Goal: Task Accomplishment & Management: Manage account settings

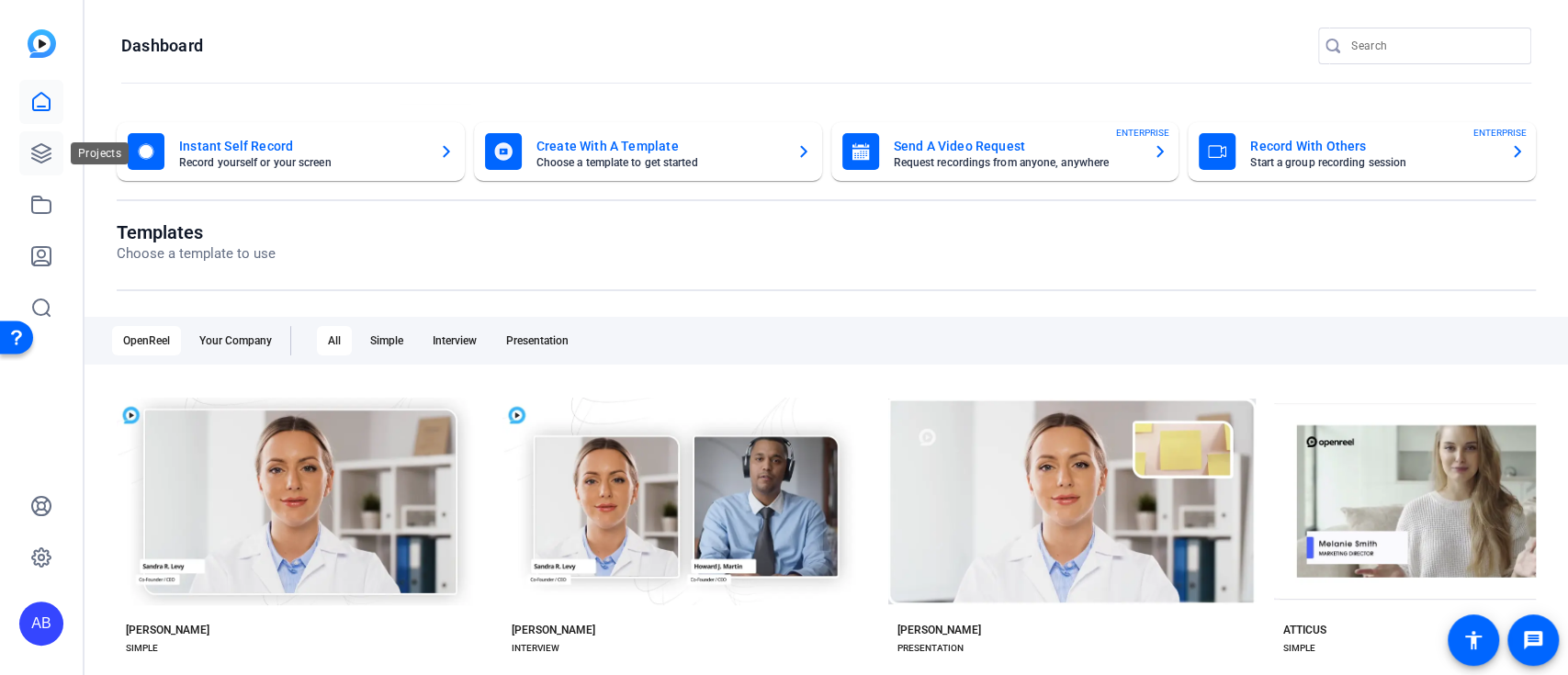
click at [40, 152] on icon at bounding box center [41, 153] width 18 height 18
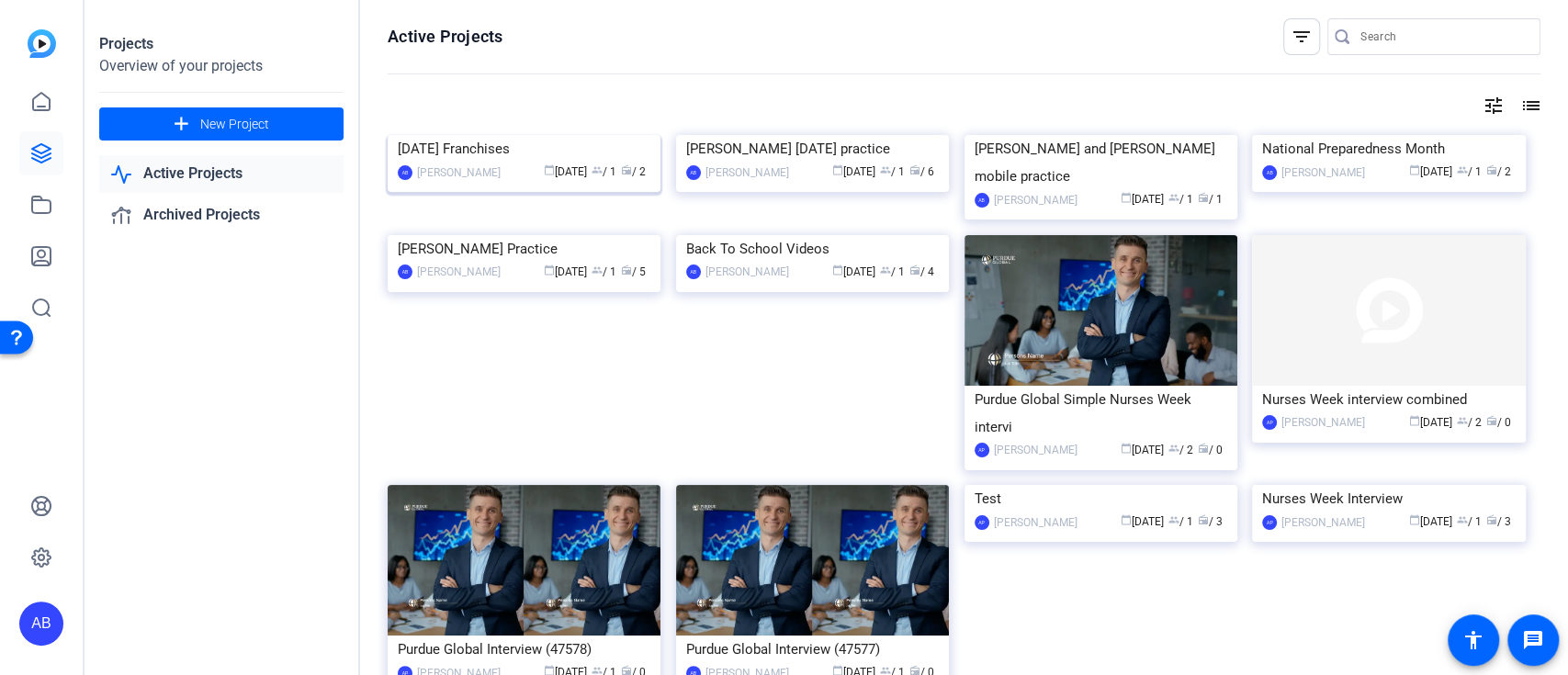
click at [617, 135] on img at bounding box center [523, 135] width 272 height 0
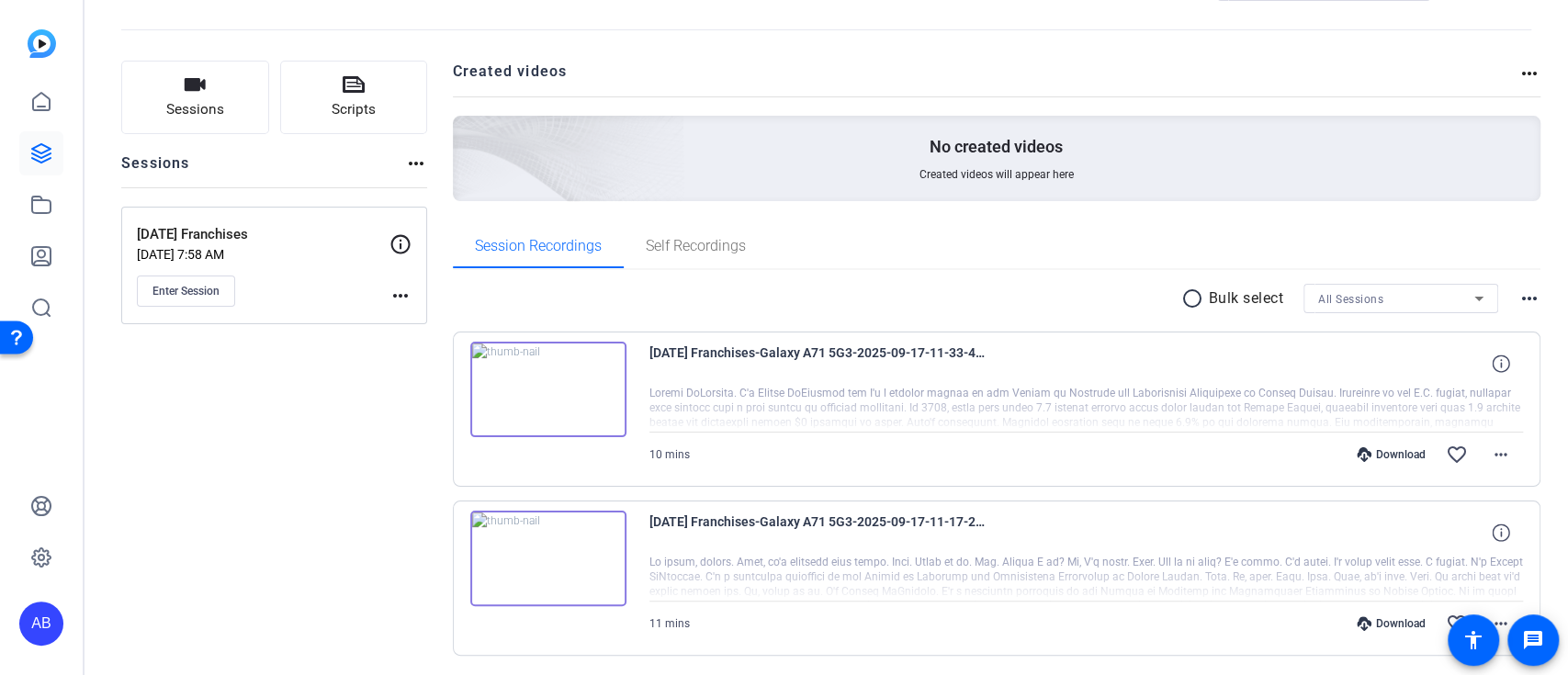
scroll to position [133, 0]
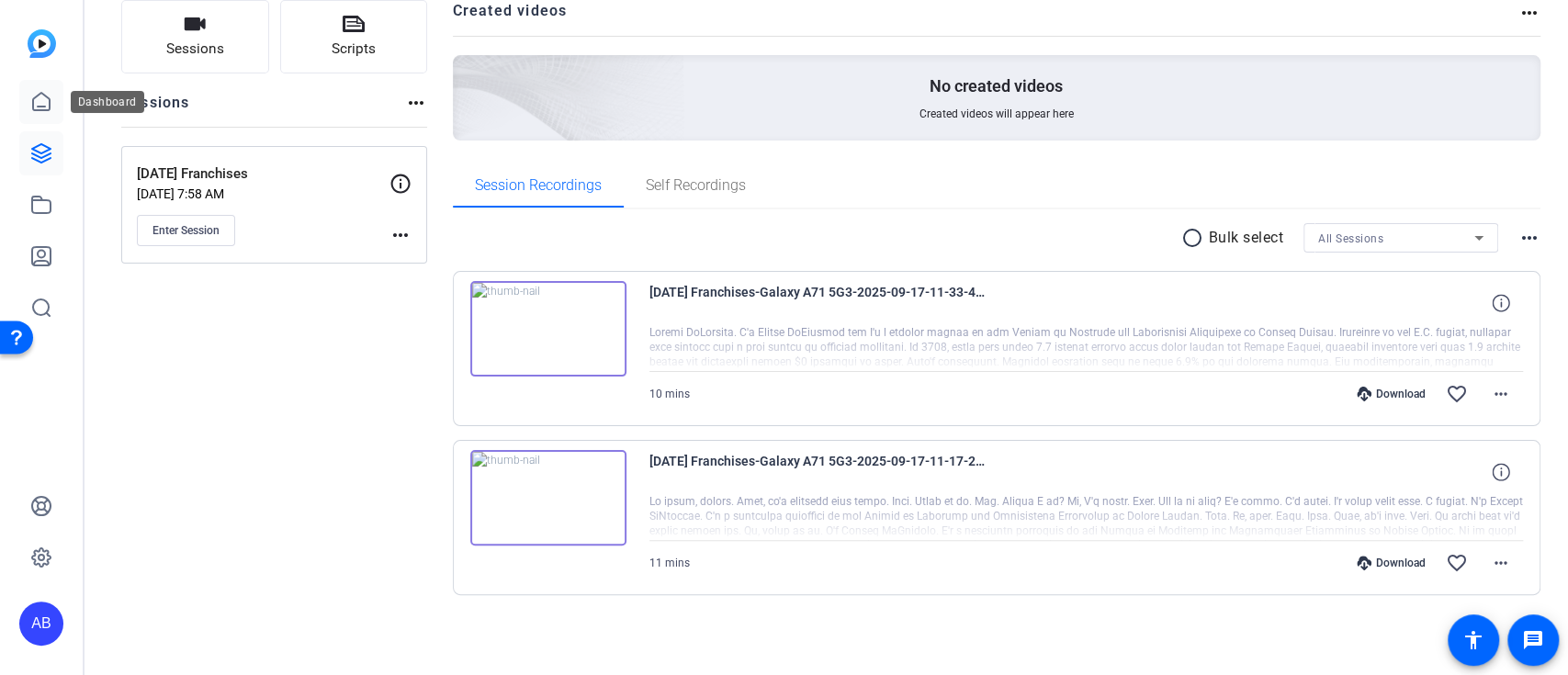
click at [34, 101] on icon at bounding box center [41, 102] width 22 height 22
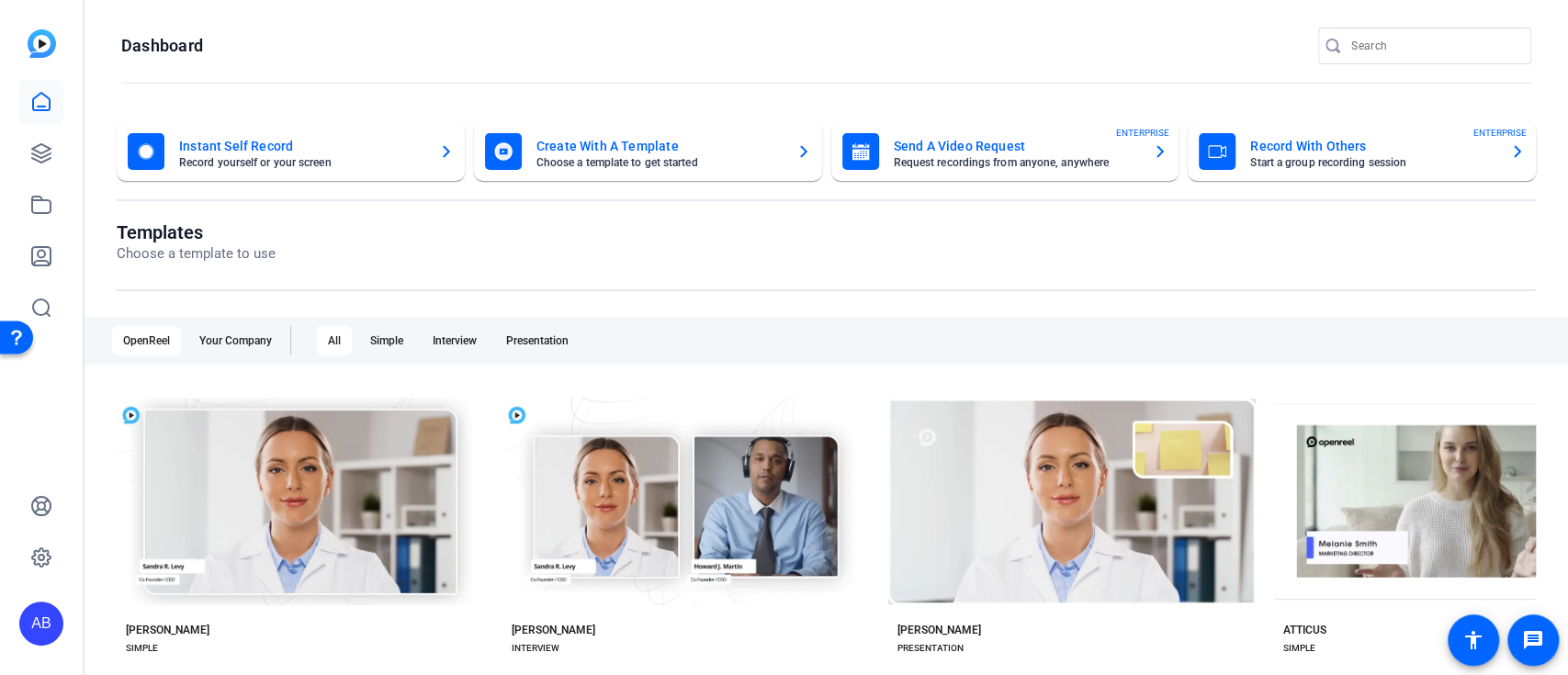
click at [1289, 156] on mat-card-title "Record With Others" at bounding box center [1372, 145] width 245 height 22
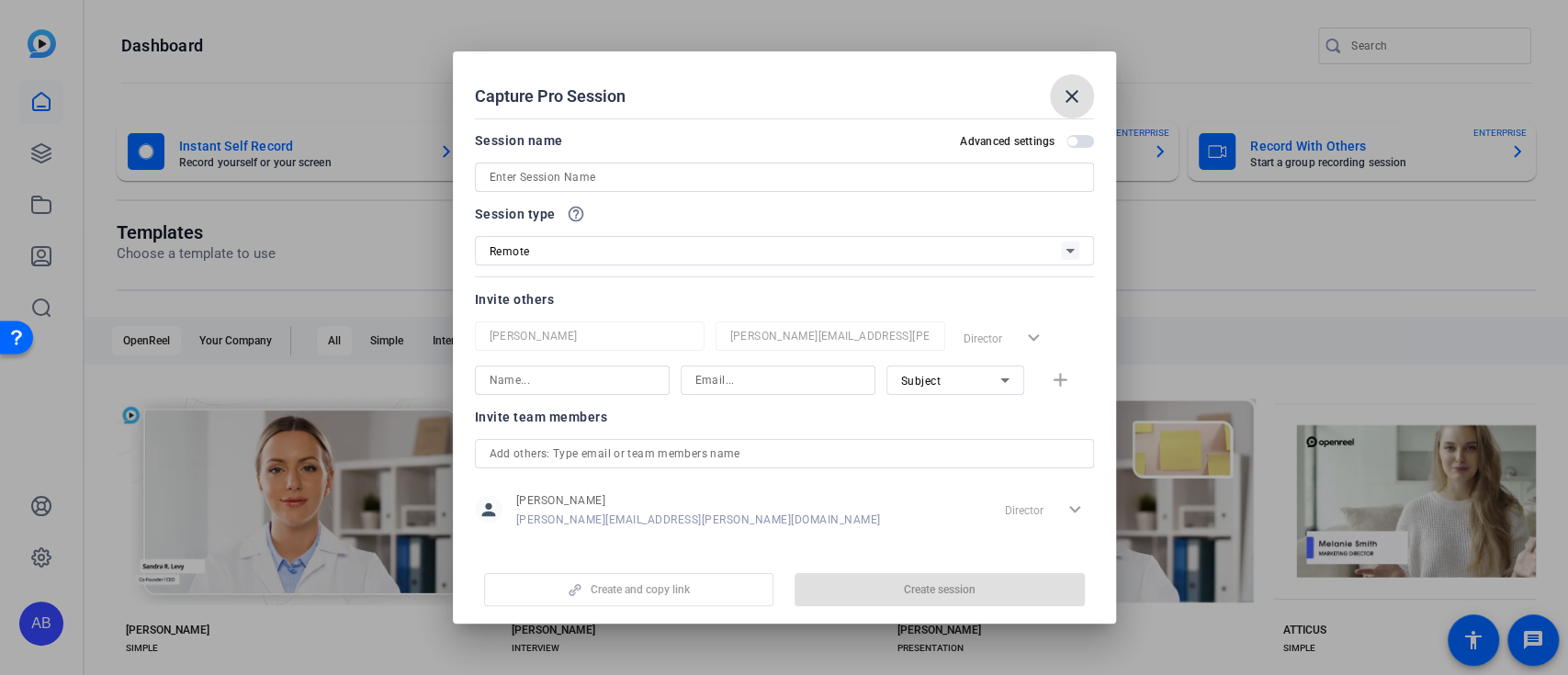
click at [718, 187] on input at bounding box center [784, 177] width 589 height 22
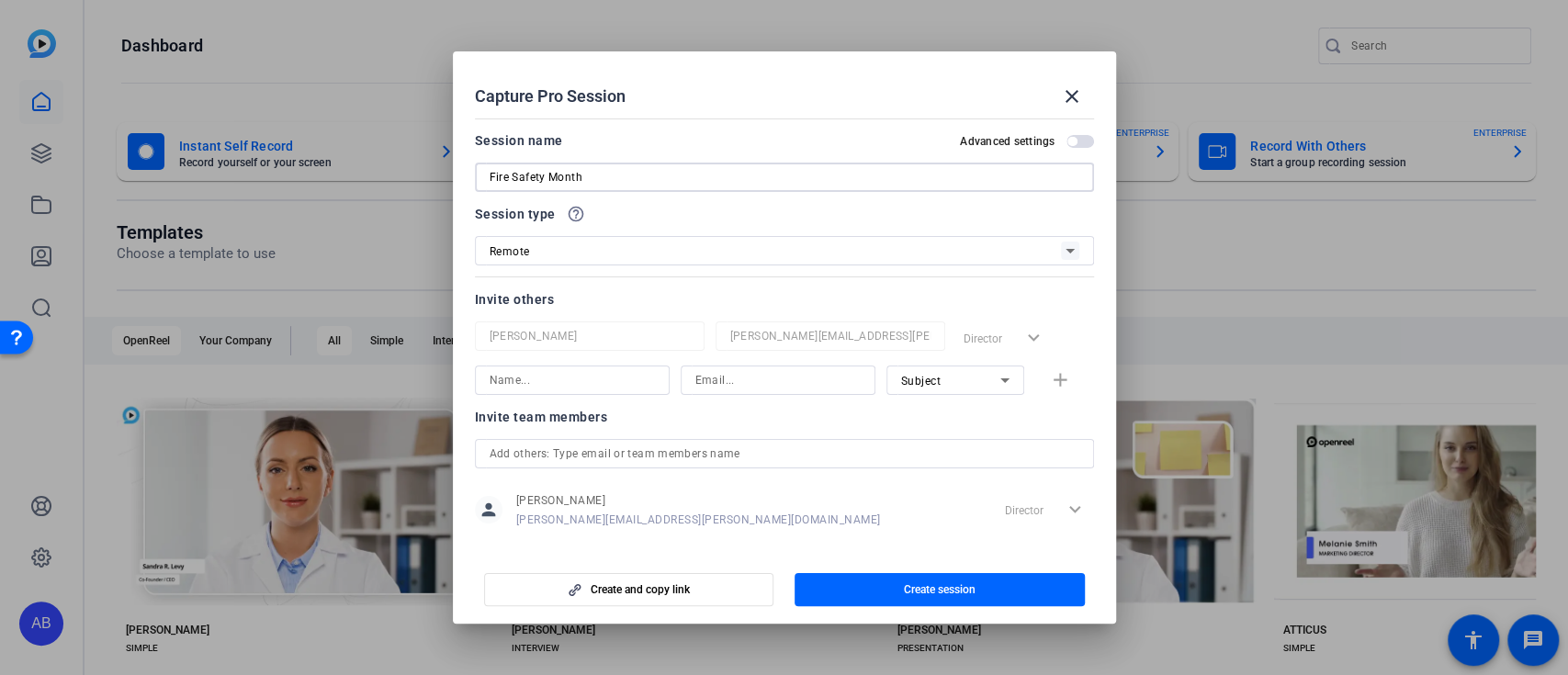
type input "Fire Safety Month"
click at [603, 389] on input at bounding box center [572, 380] width 165 height 22
type input "Ronald Skrine"
click at [751, 385] on input at bounding box center [778, 380] width 165 height 22
paste input "ronald.skrine@purdueglobal.edu"
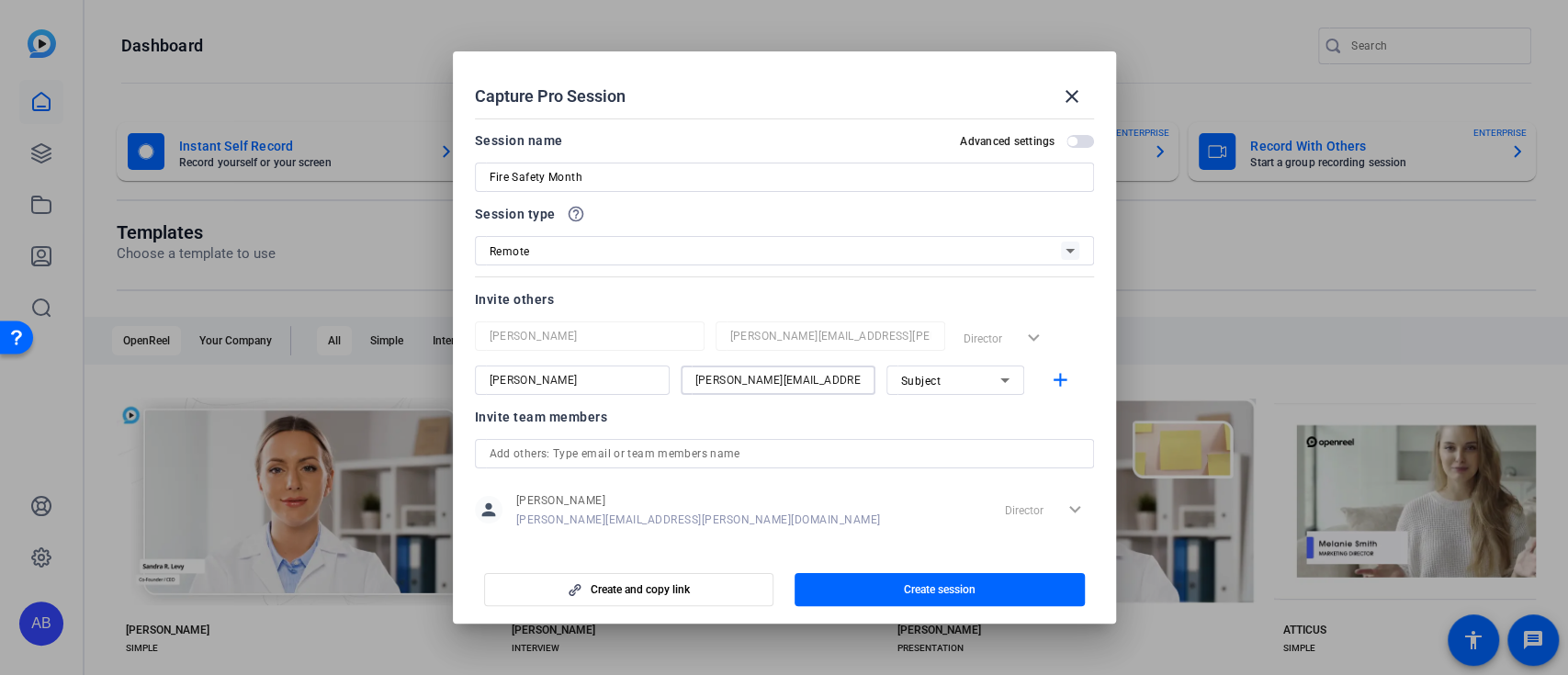
scroll to position [0, 3]
type input "ronald.skrine@purdueglobal.edu"
click at [927, 591] on span "Create session" at bounding box center [939, 590] width 71 height 14
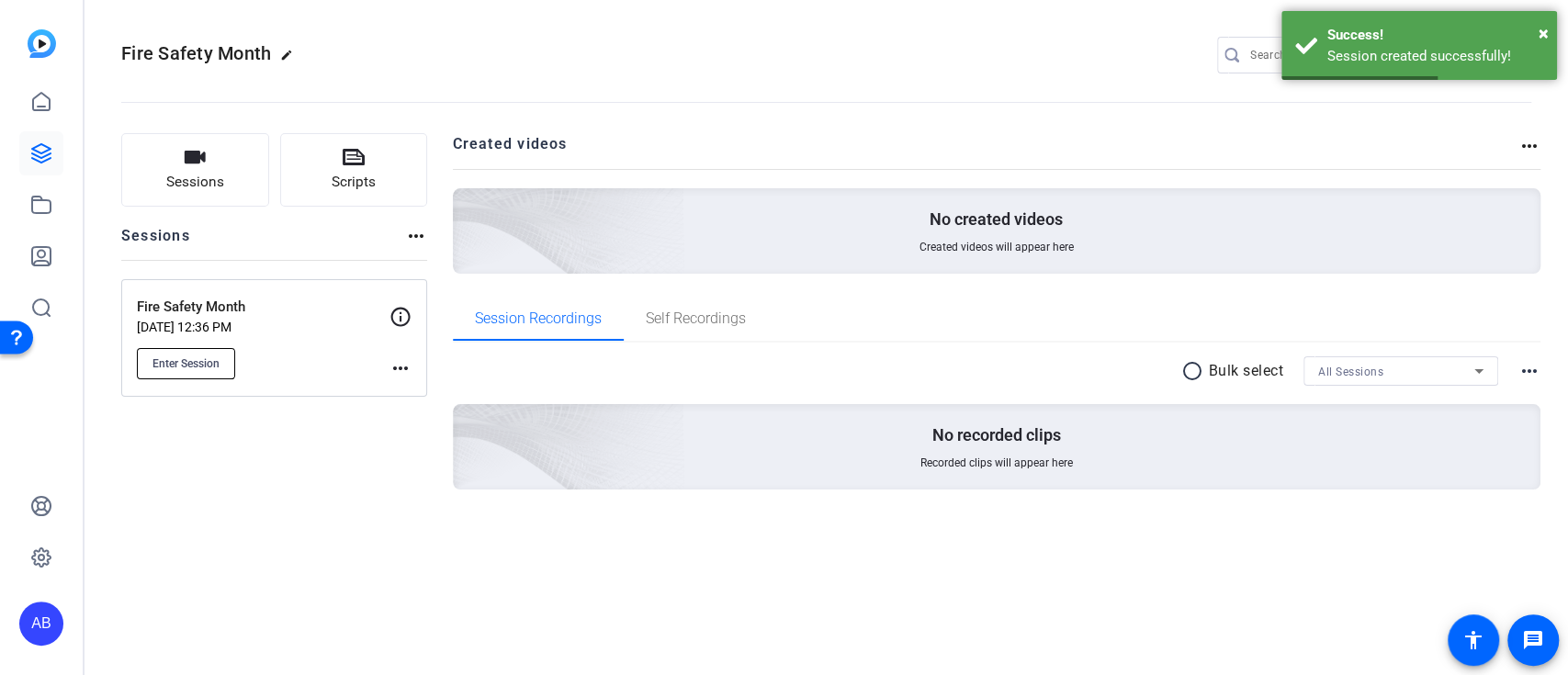
click at [212, 363] on span "Enter Session" at bounding box center [186, 364] width 67 height 14
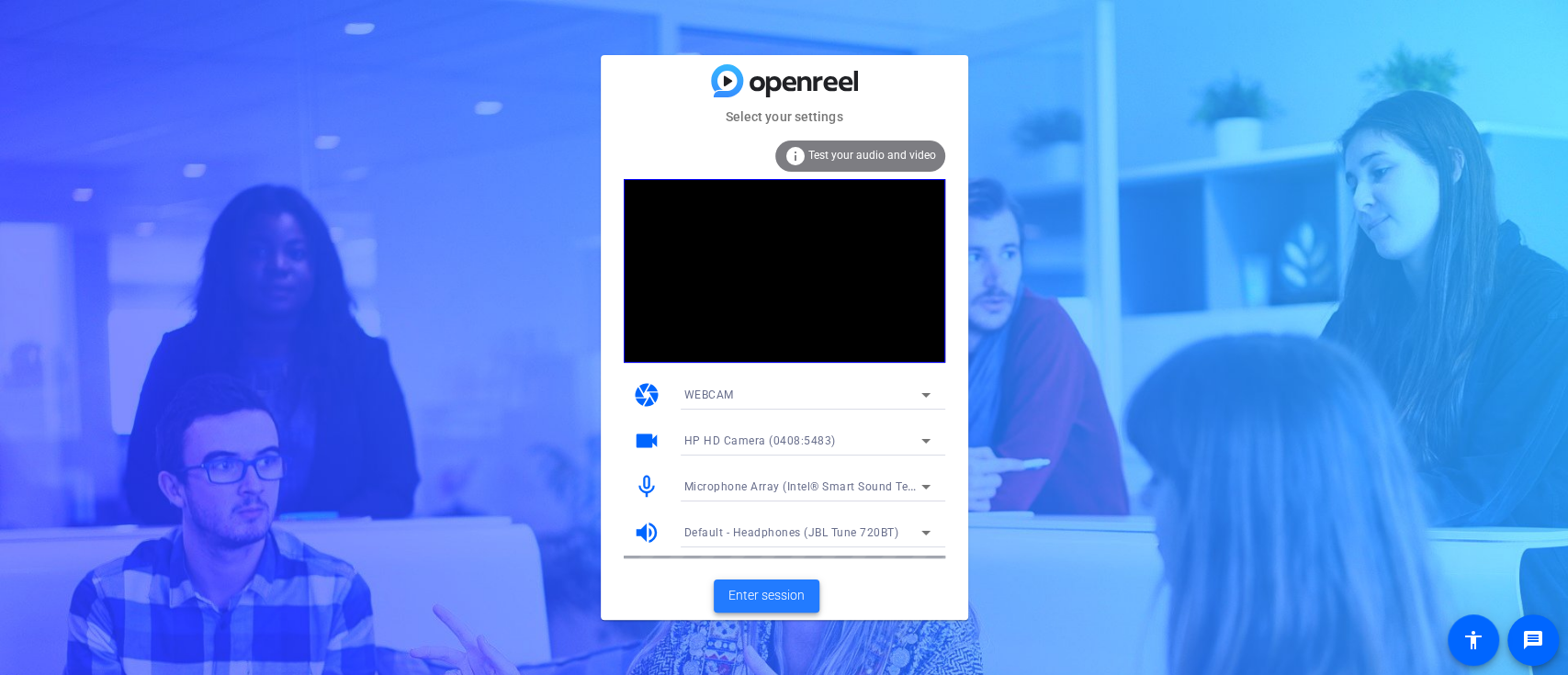
click at [777, 600] on span "Enter session" at bounding box center [766, 595] width 76 height 19
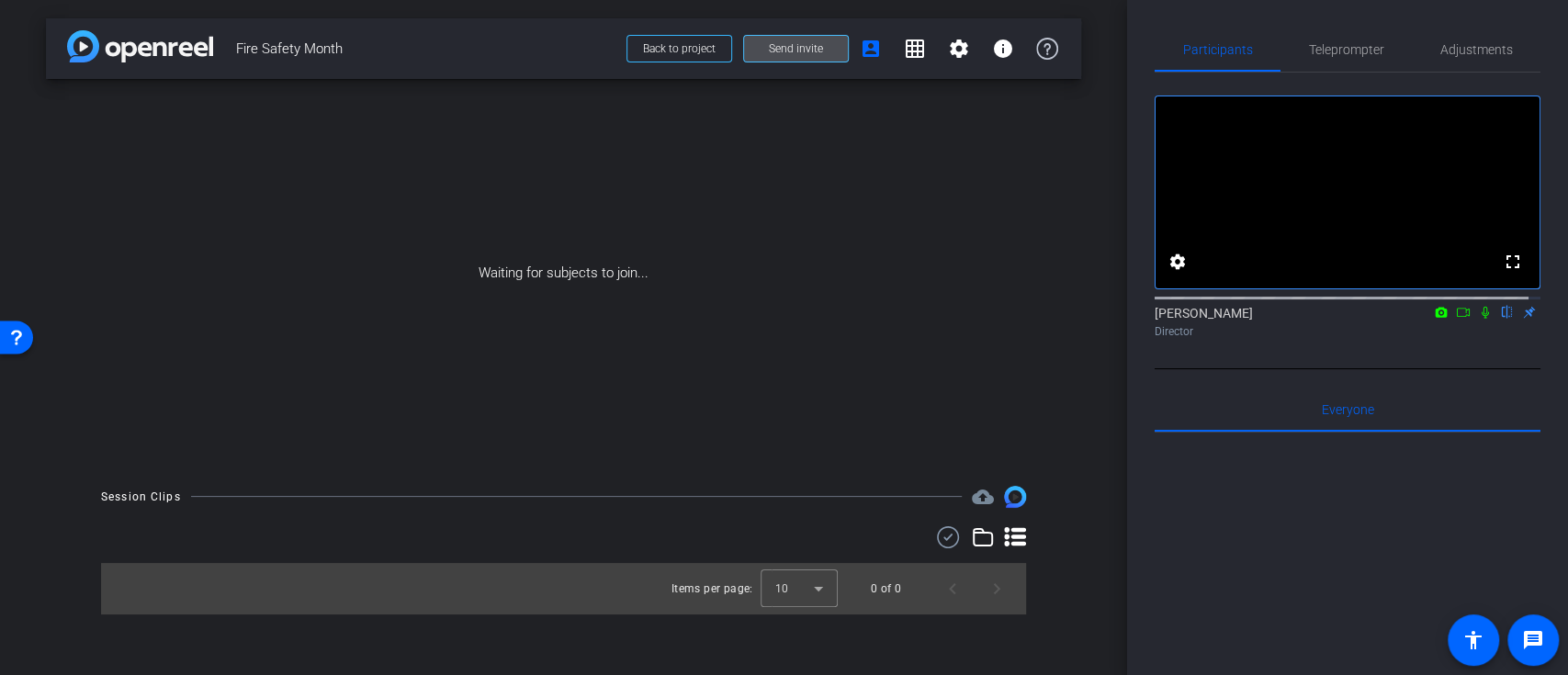
click at [827, 55] on span at bounding box center [795, 48] width 103 height 44
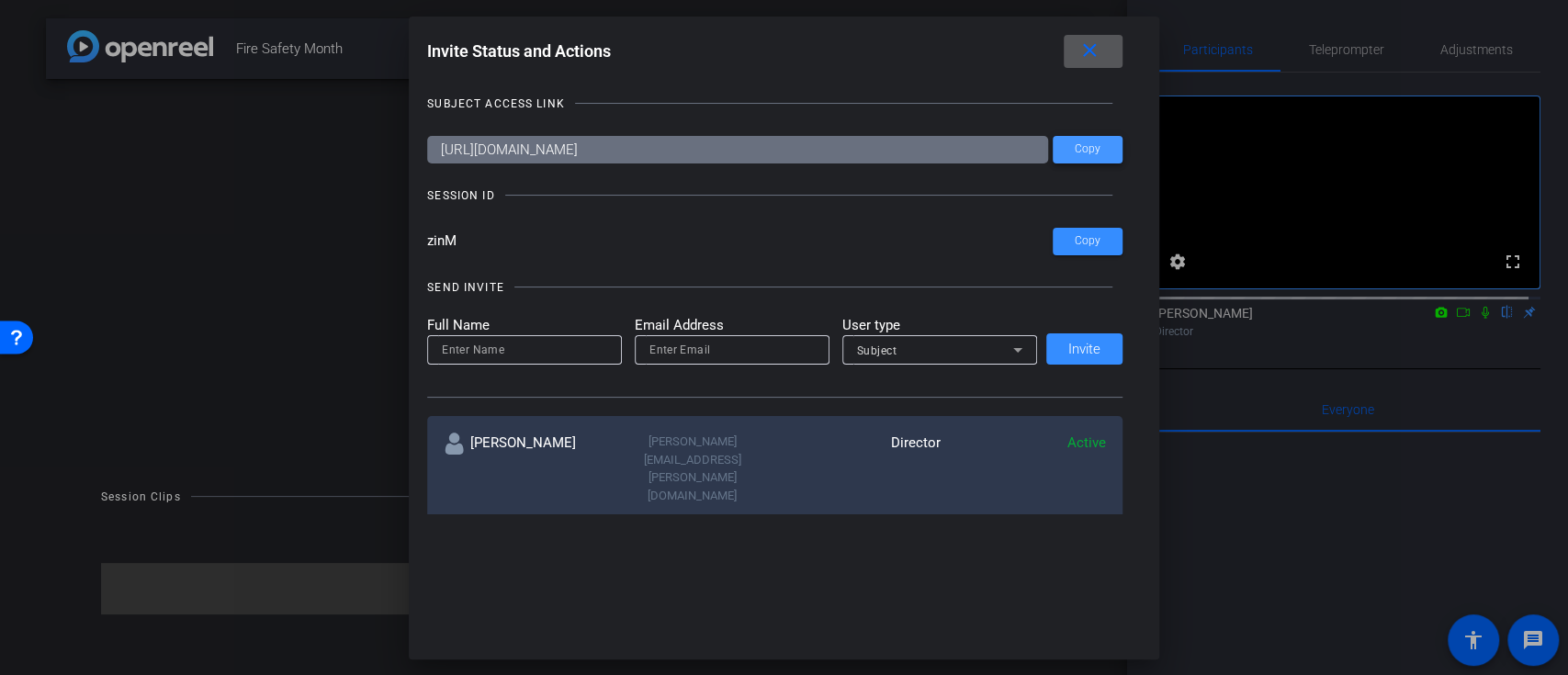
click at [1085, 147] on span "Copy" at bounding box center [1087, 149] width 26 height 14
click at [1100, 56] on mat-icon "close" at bounding box center [1089, 51] width 23 height 23
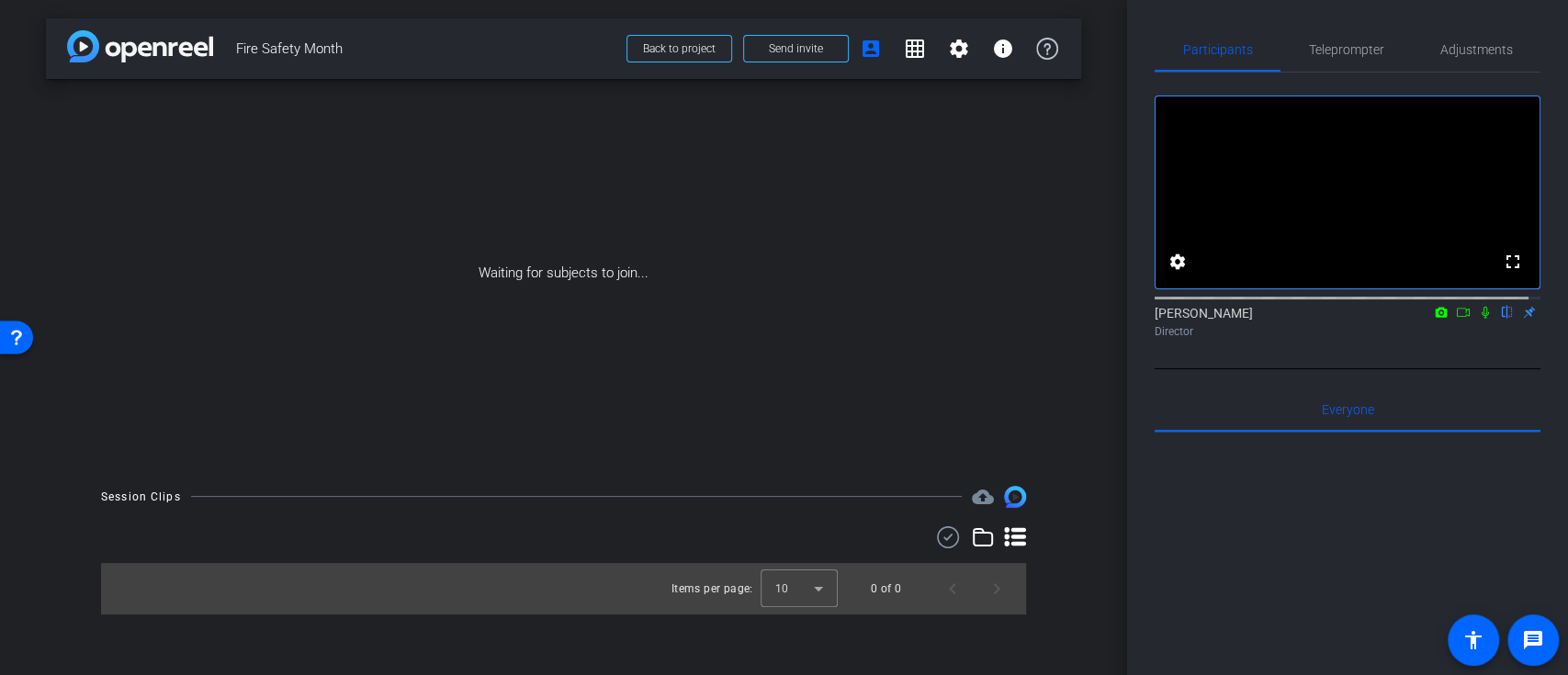
click at [1456, 319] on icon at bounding box center [1463, 312] width 14 height 13
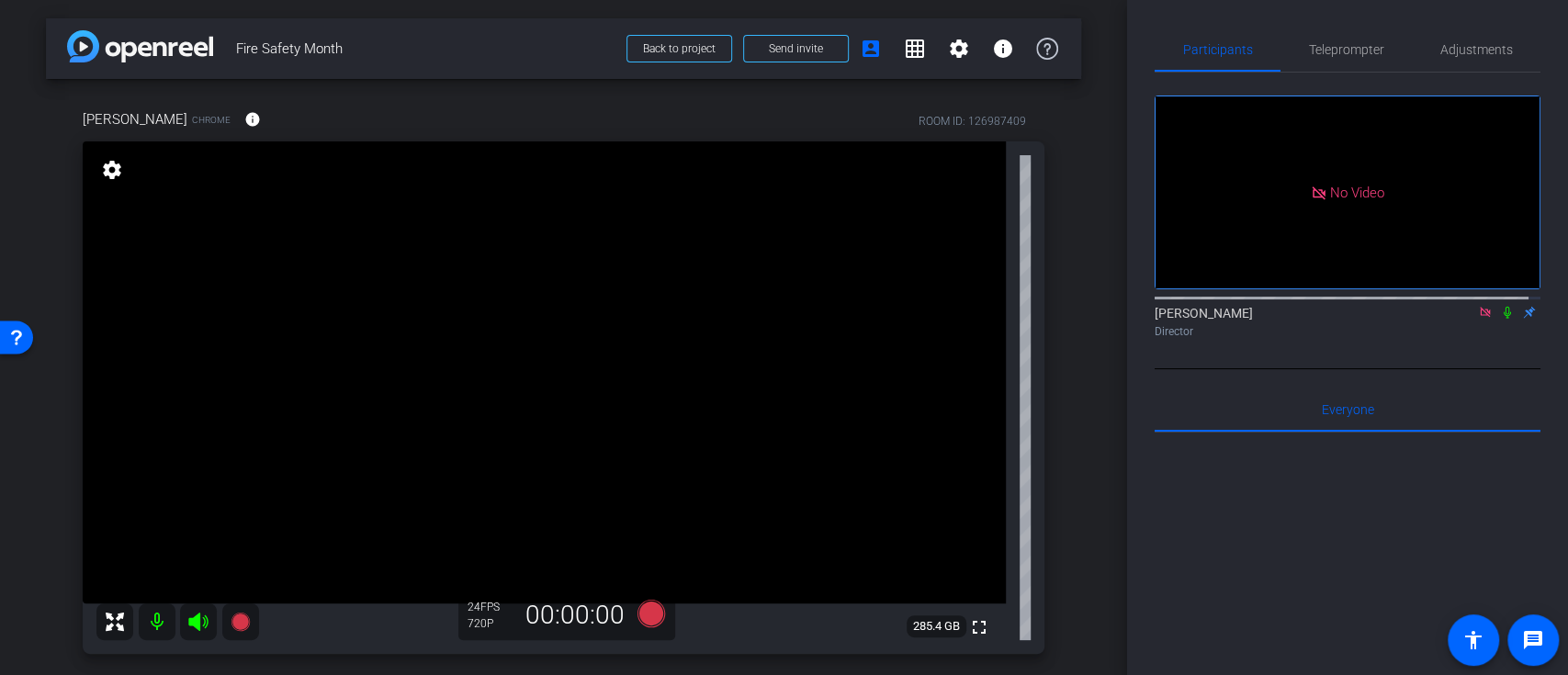
click at [1478, 319] on icon at bounding box center [1484, 312] width 14 height 13
click at [1441, 43] on span "Adjustments" at bounding box center [1477, 49] width 72 height 13
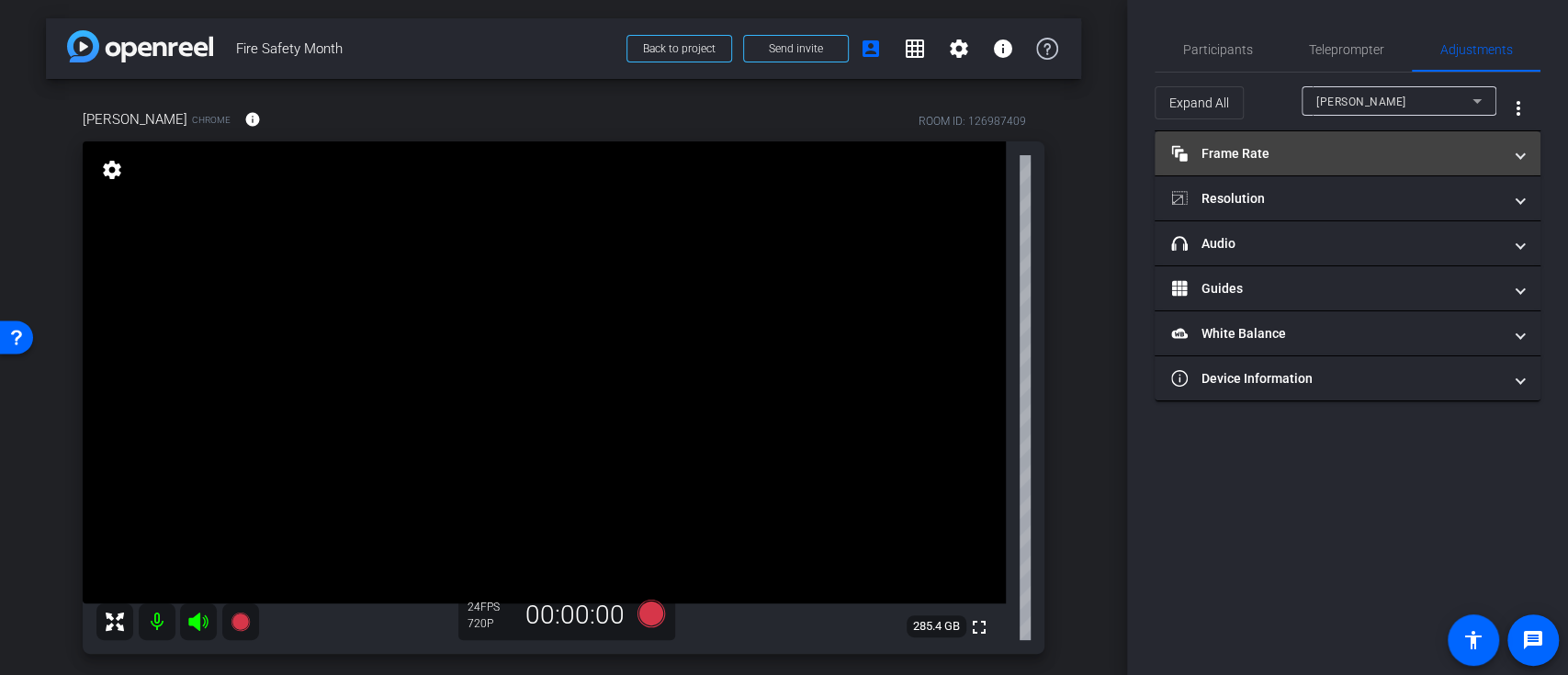
click at [1500, 145] on mat-panel-title "Frame Rate Frame Rate" at bounding box center [1336, 154] width 330 height 19
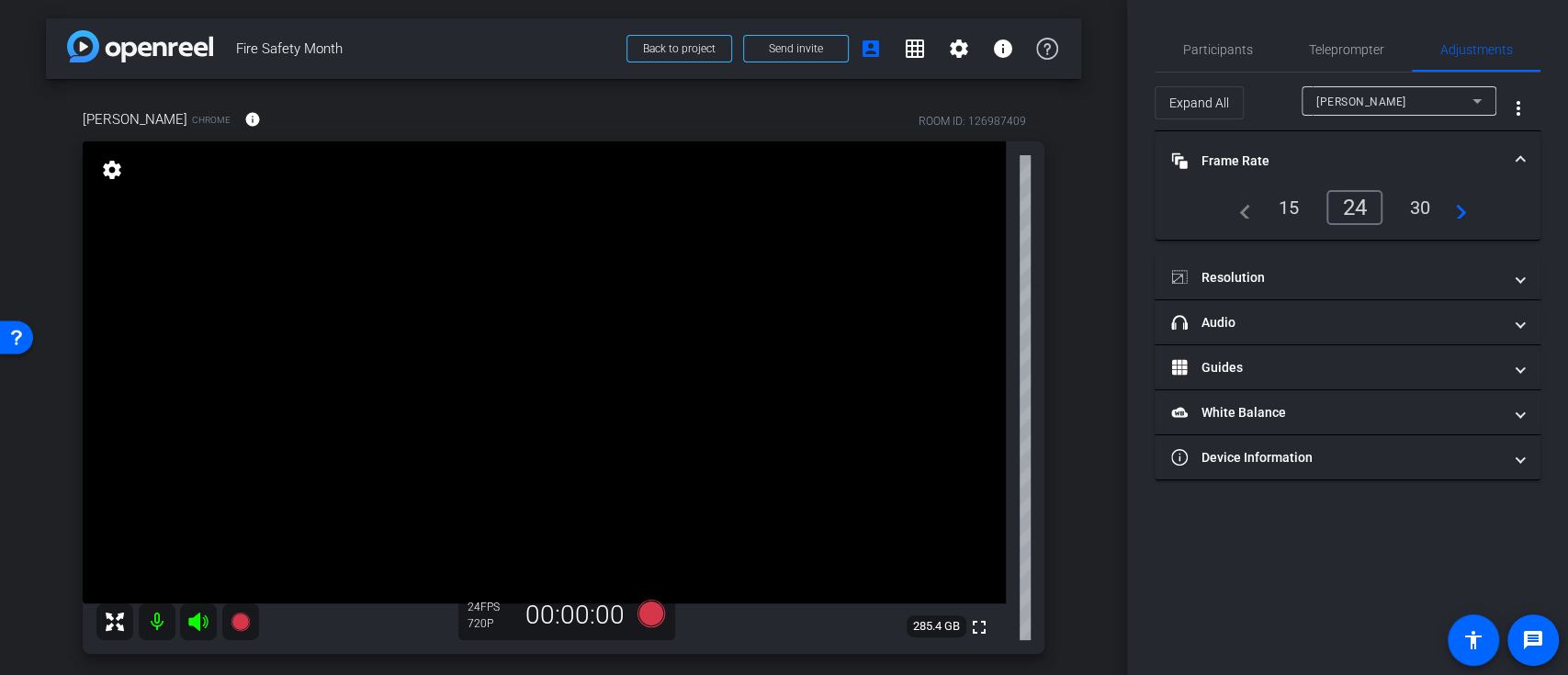
click at [1419, 205] on div "30" at bounding box center [1420, 207] width 48 height 31
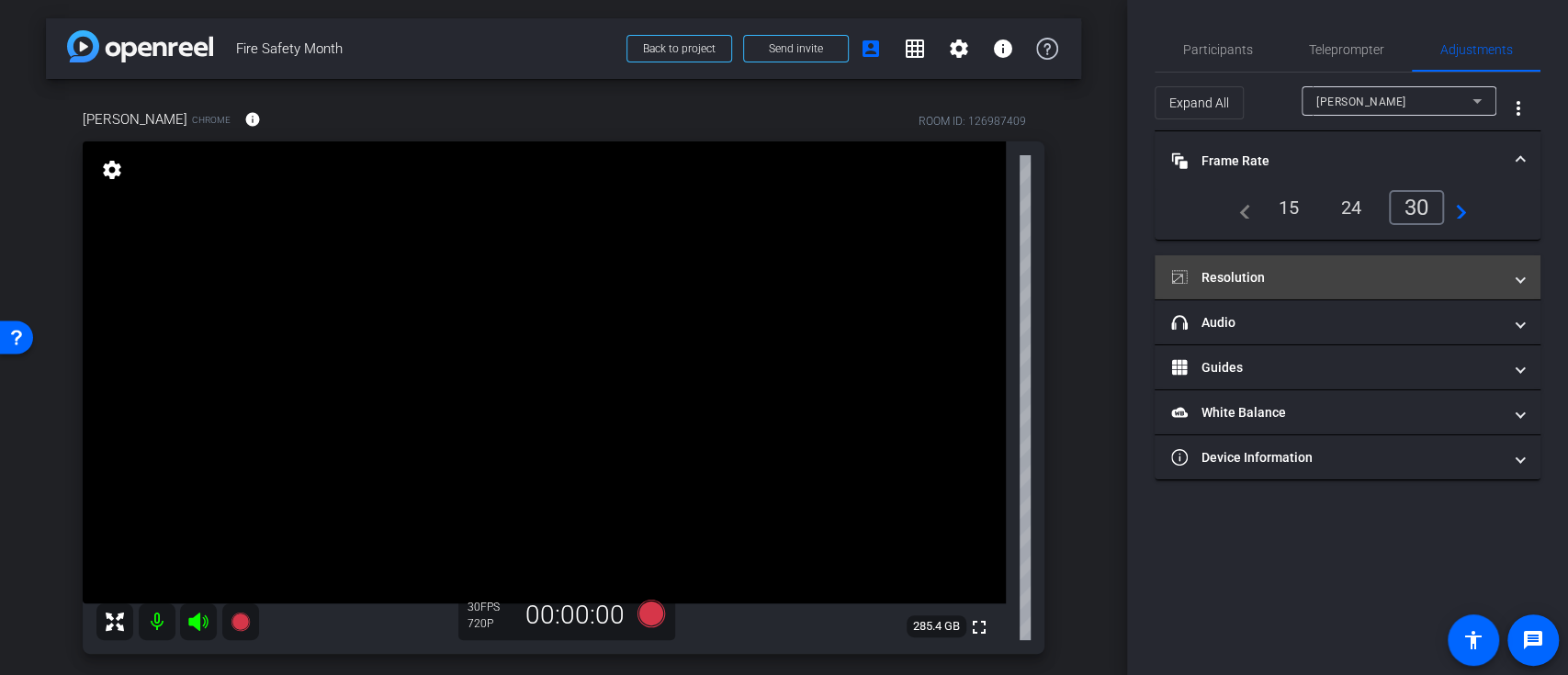
click at [1514, 275] on span "Resolution" at bounding box center [1344, 278] width 345 height 19
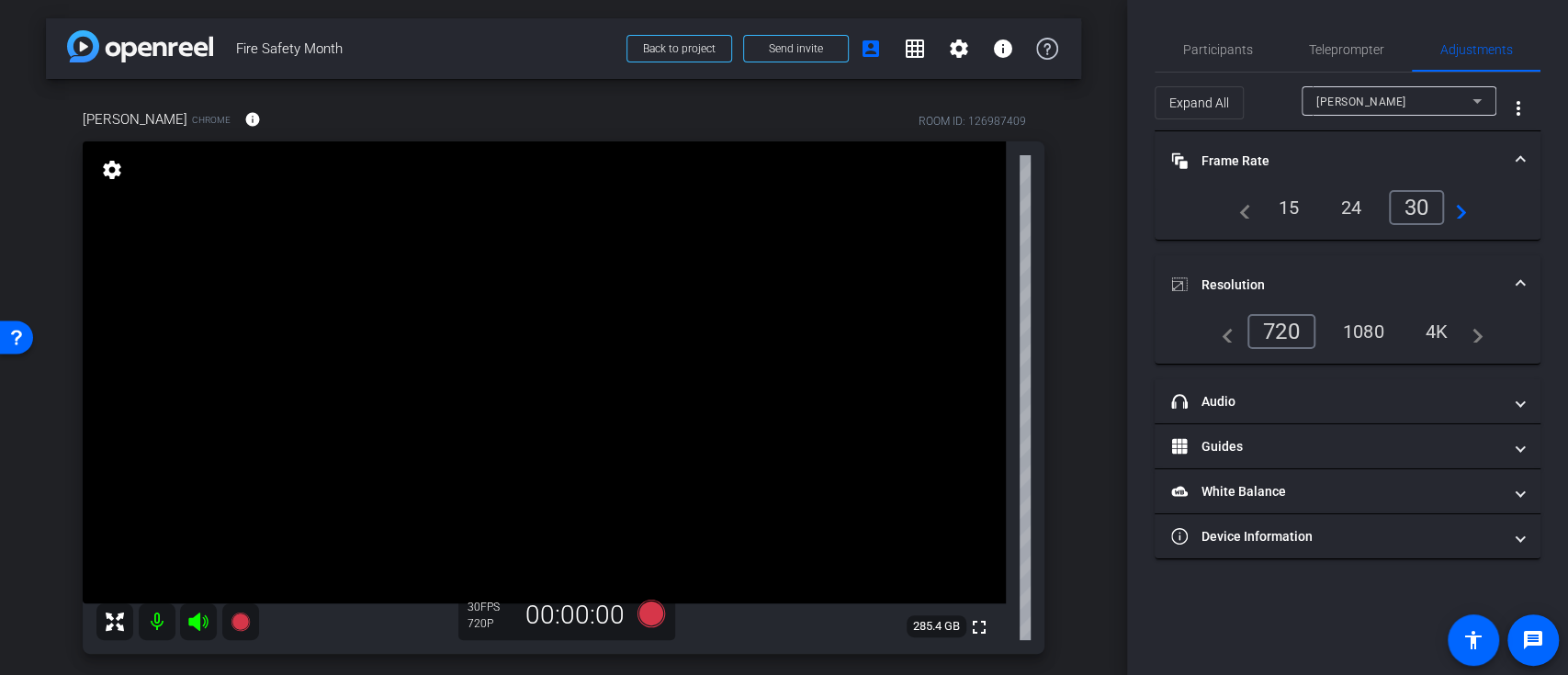
click at [1374, 332] on div "1080" at bounding box center [1363, 331] width 69 height 31
click at [1324, 51] on span "Teleprompter" at bounding box center [1346, 49] width 75 height 13
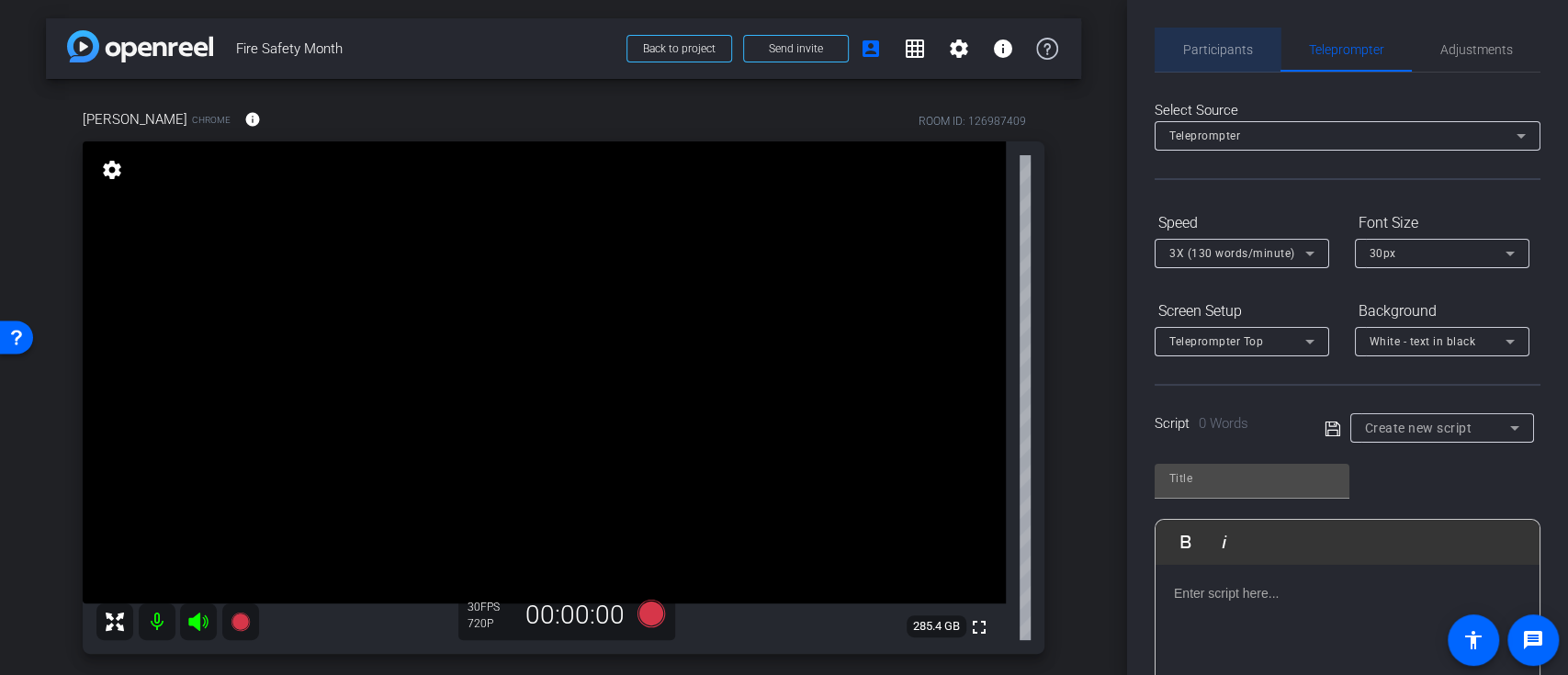
click at [1229, 54] on span "Participants" at bounding box center [1219, 49] width 70 height 13
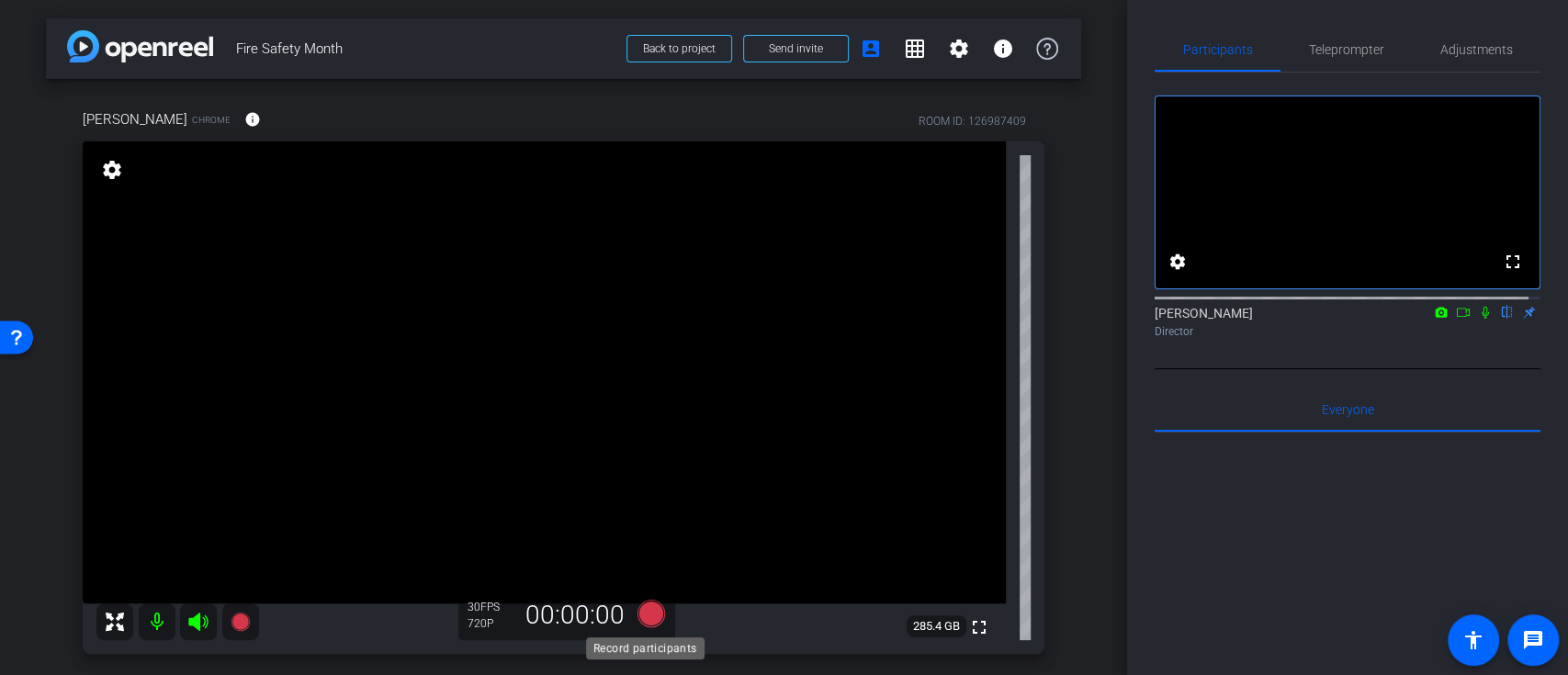
click at [643, 615] on icon at bounding box center [650, 612] width 28 height 28
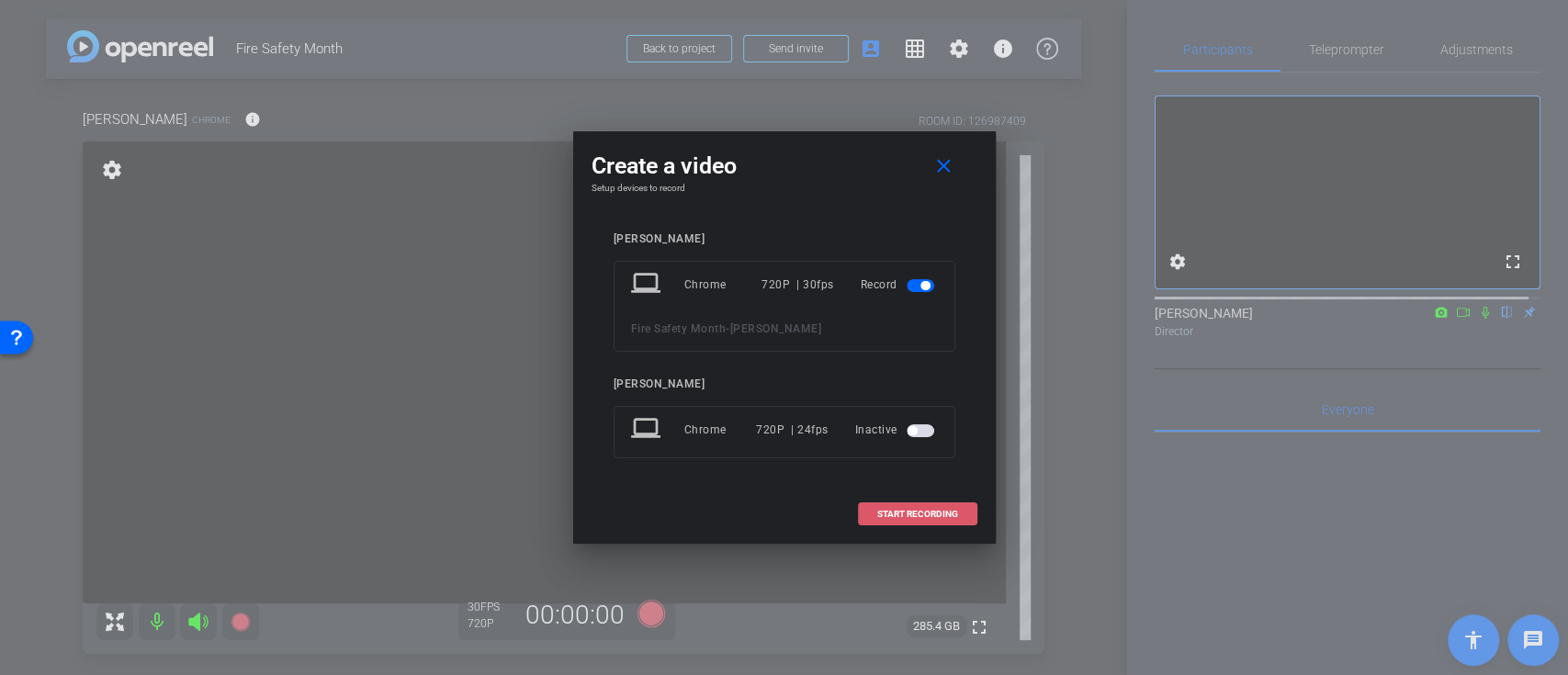
click at [904, 522] on span at bounding box center [918, 515] width 118 height 44
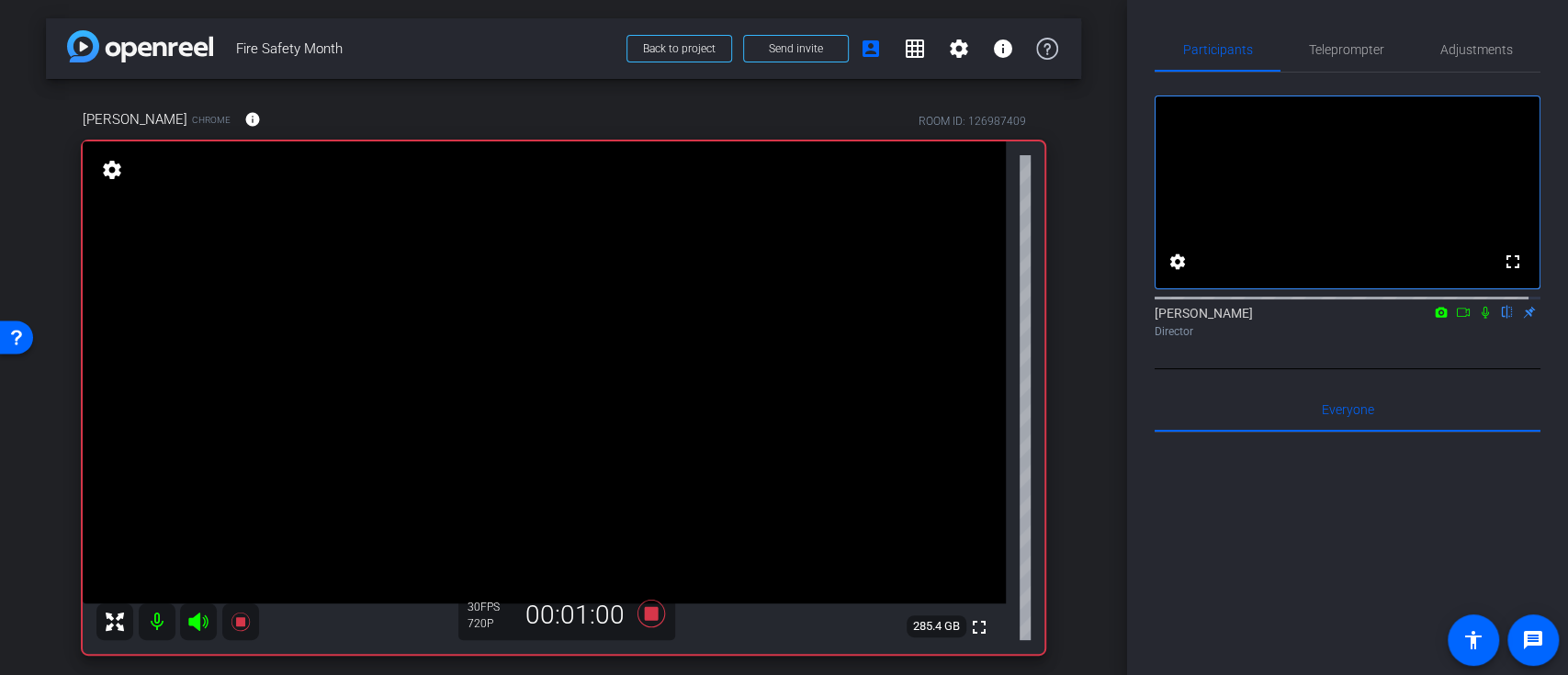
click at [1456, 319] on icon at bounding box center [1463, 312] width 14 height 13
click at [1478, 319] on icon at bounding box center [1484, 312] width 14 height 13
click at [649, 610] on icon at bounding box center [650, 613] width 28 height 28
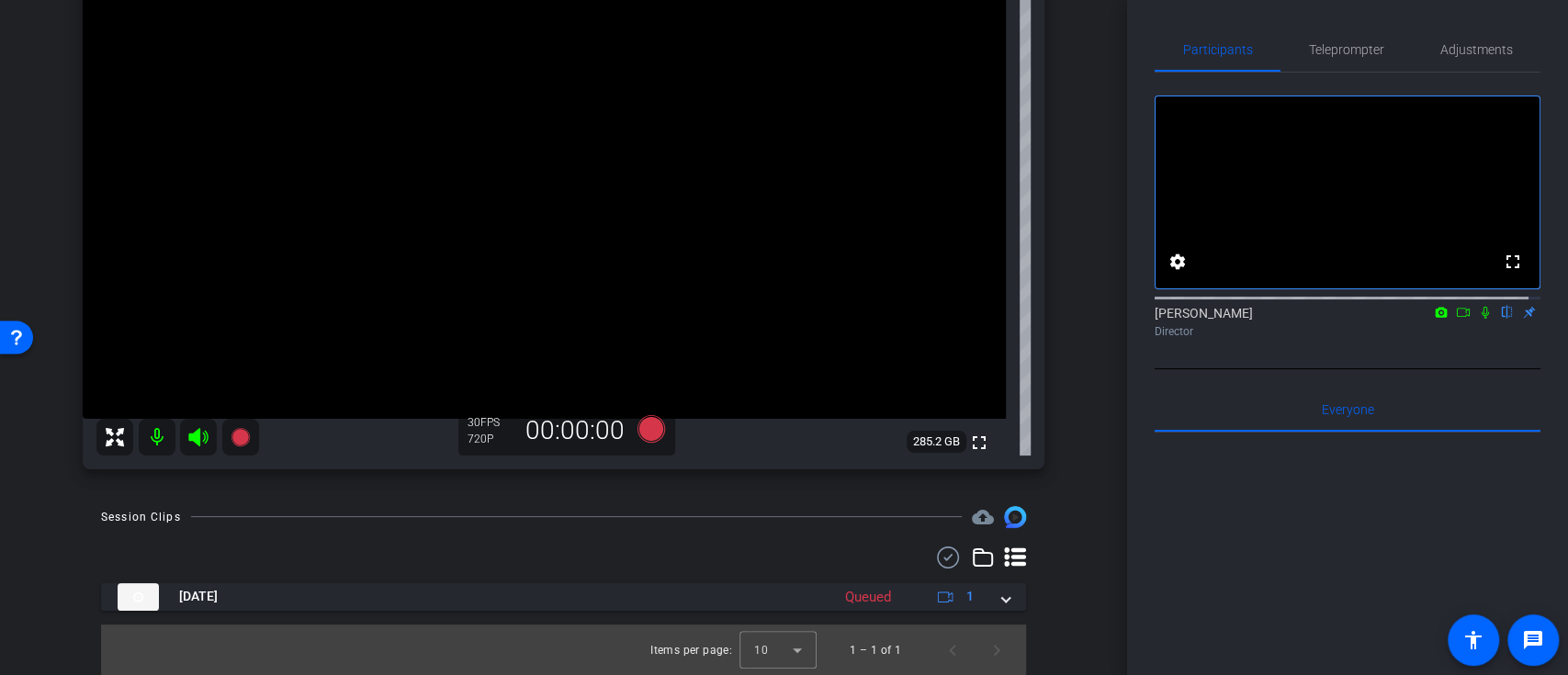
scroll to position [63, 0]
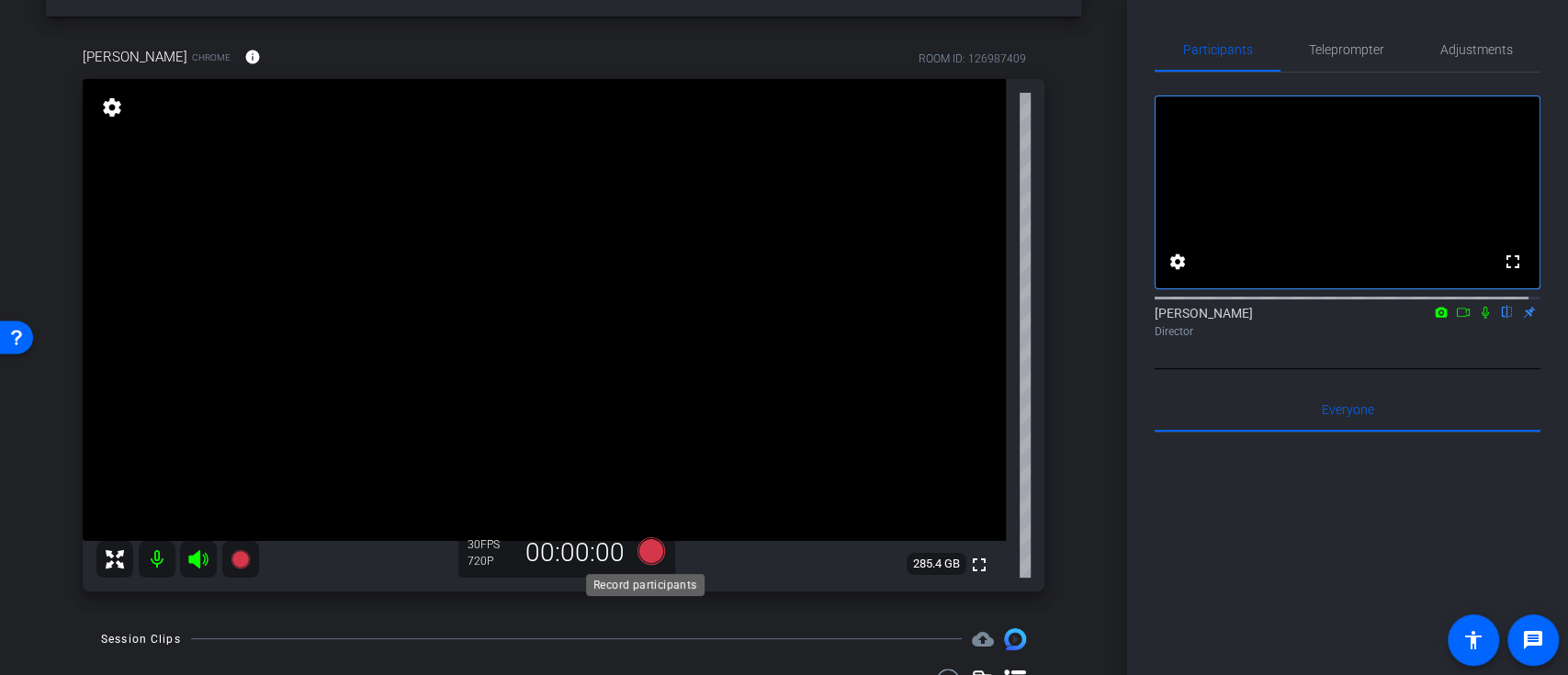
click at [642, 551] on icon at bounding box center [650, 550] width 28 height 28
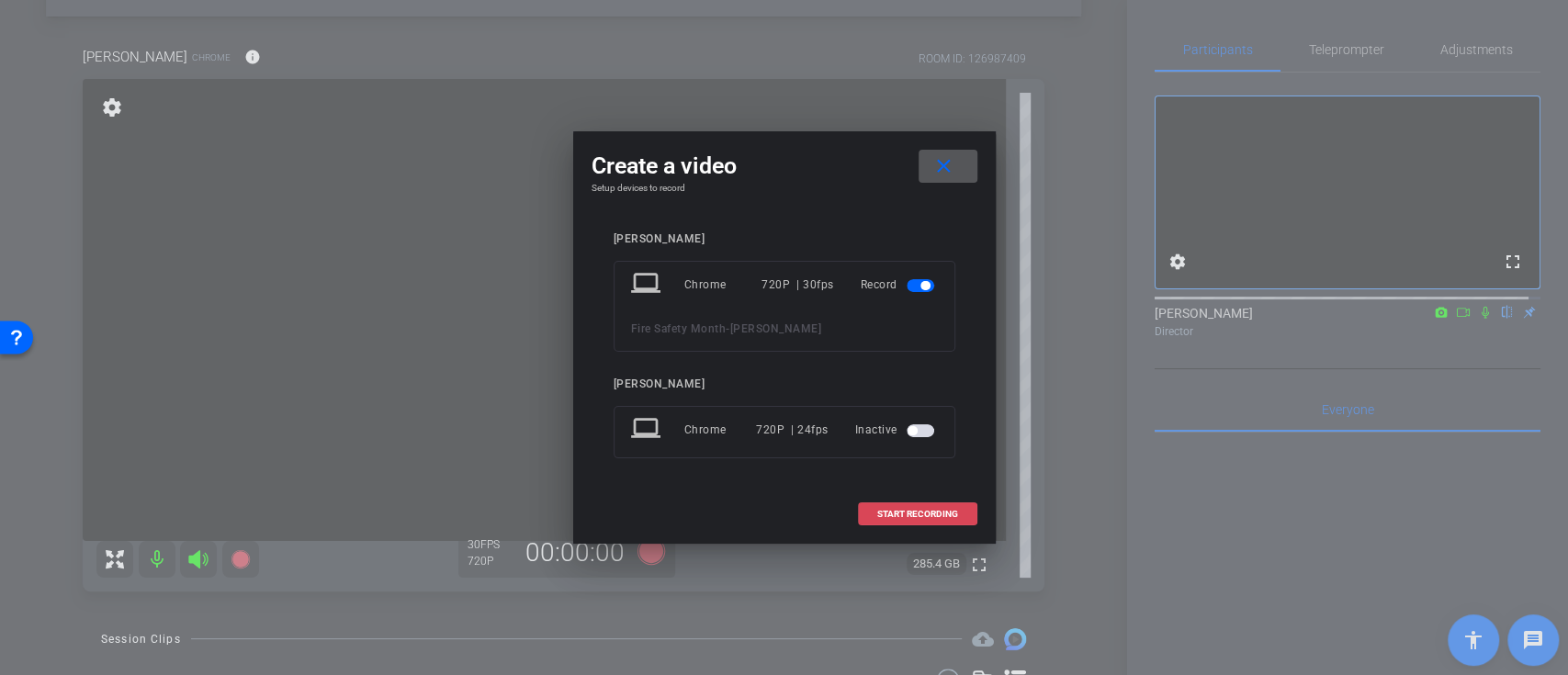
click at [874, 502] on span at bounding box center [918, 515] width 118 height 44
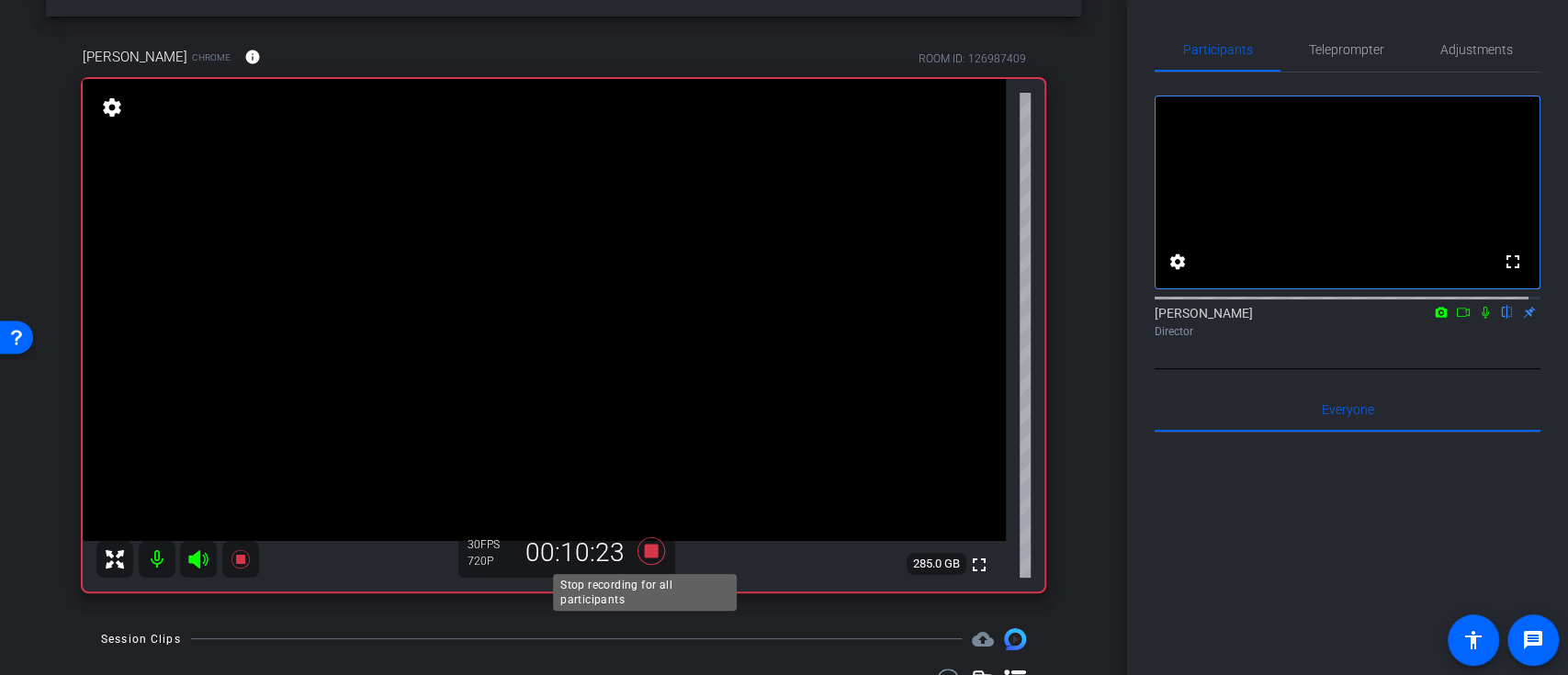
click at [638, 557] on icon at bounding box center [651, 551] width 44 height 33
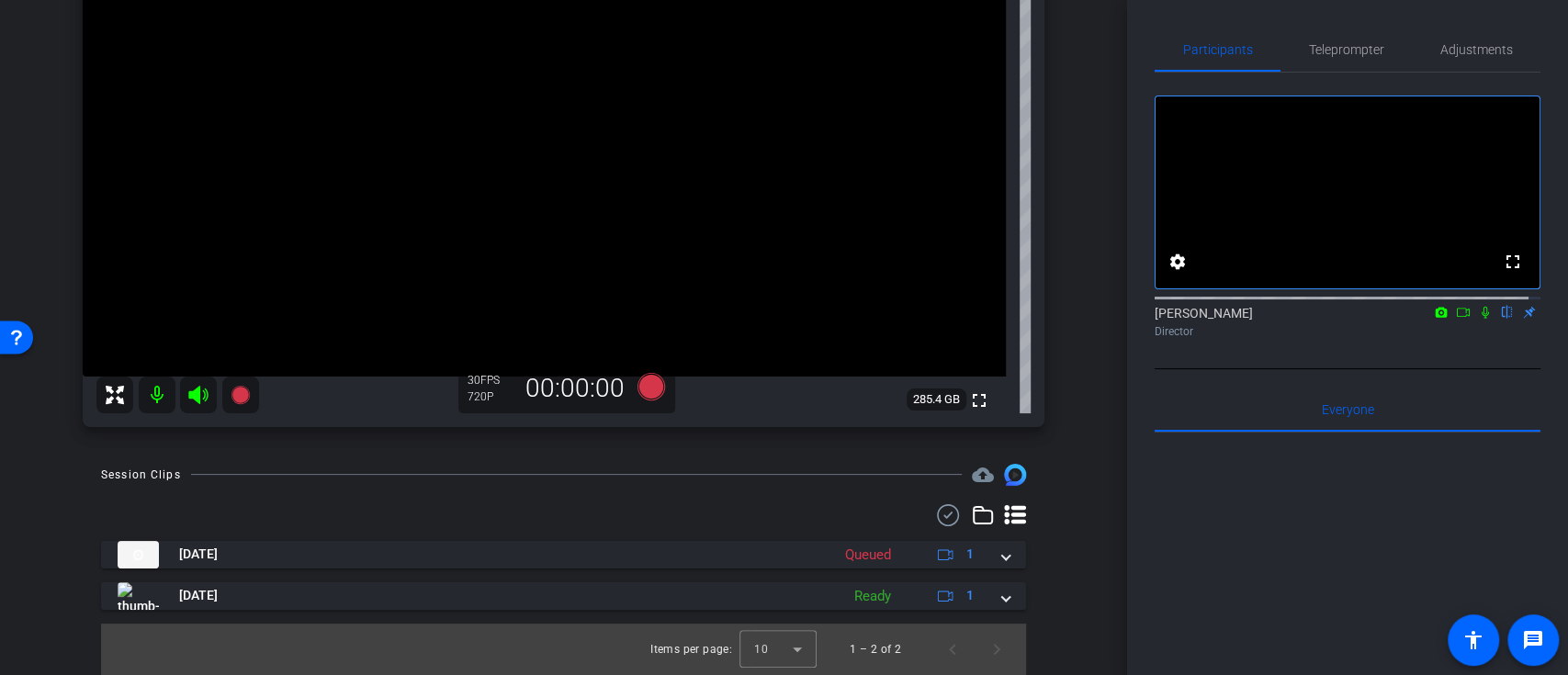
scroll to position [103, 0]
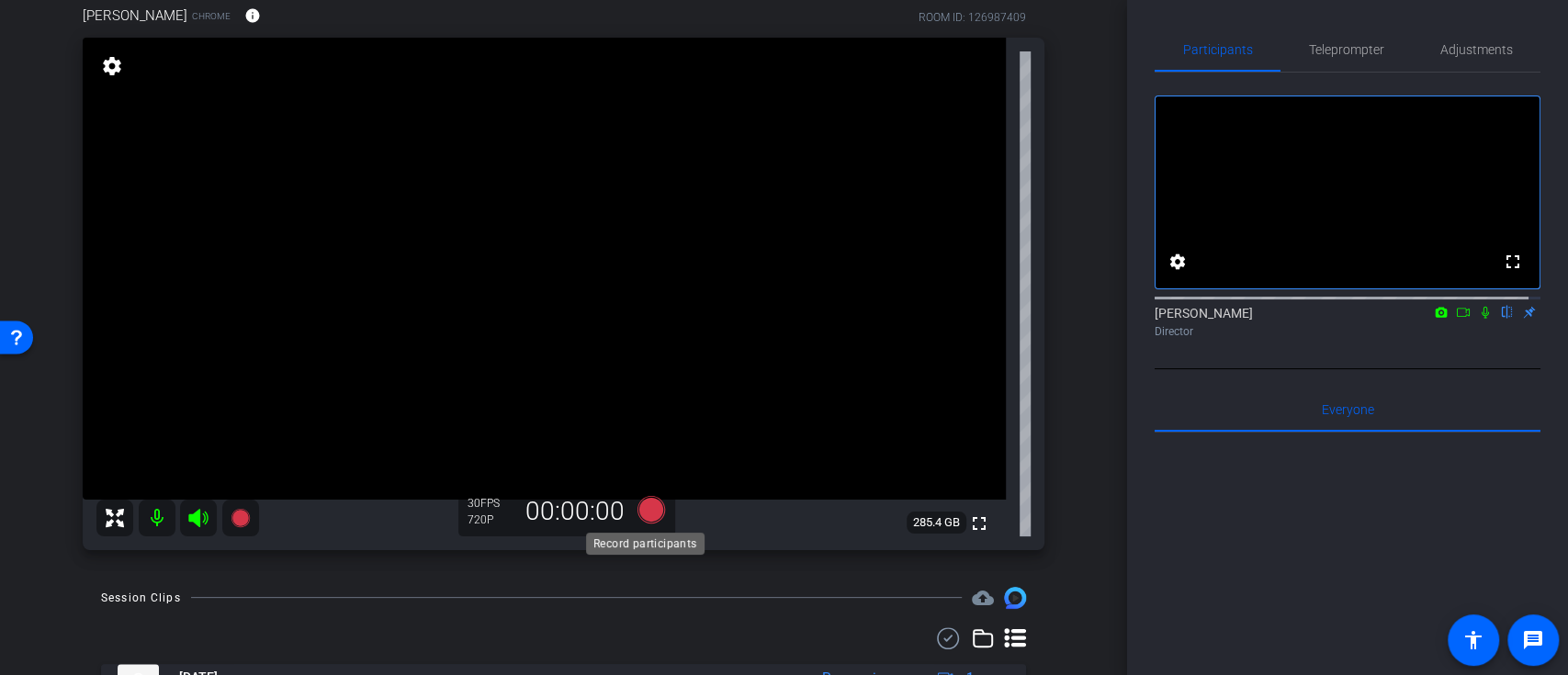
click at [654, 510] on icon at bounding box center [650, 509] width 28 height 28
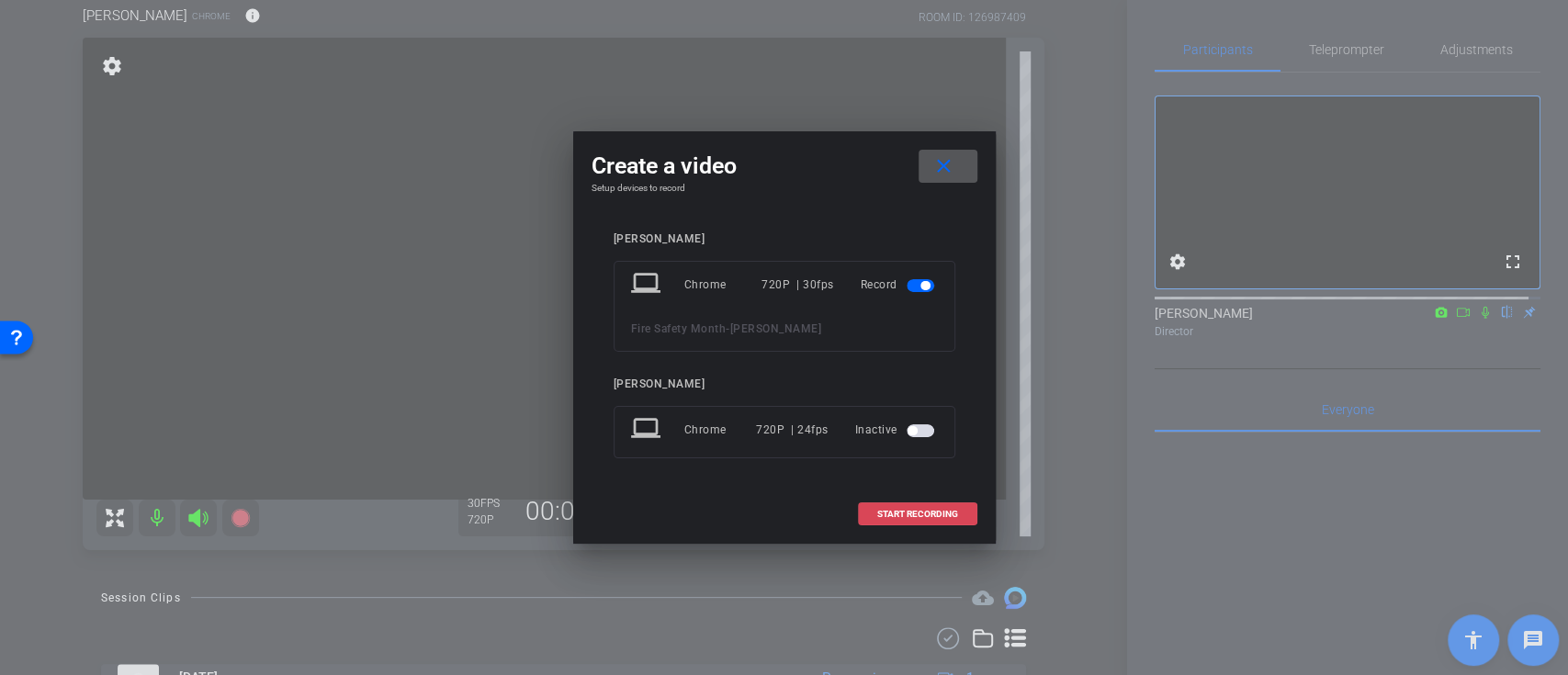
click at [902, 518] on span "START RECORDING" at bounding box center [917, 515] width 81 height 9
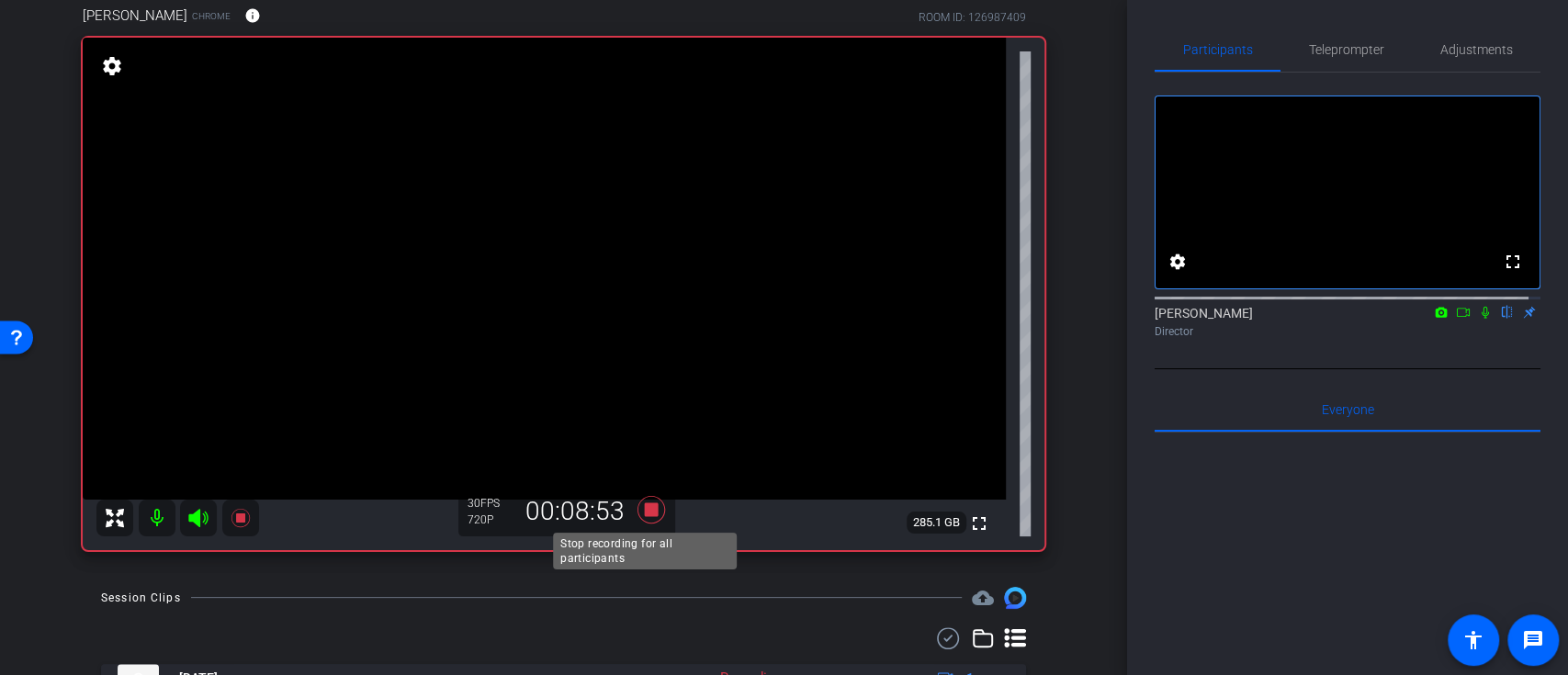
click at [645, 513] on icon at bounding box center [650, 510] width 28 height 28
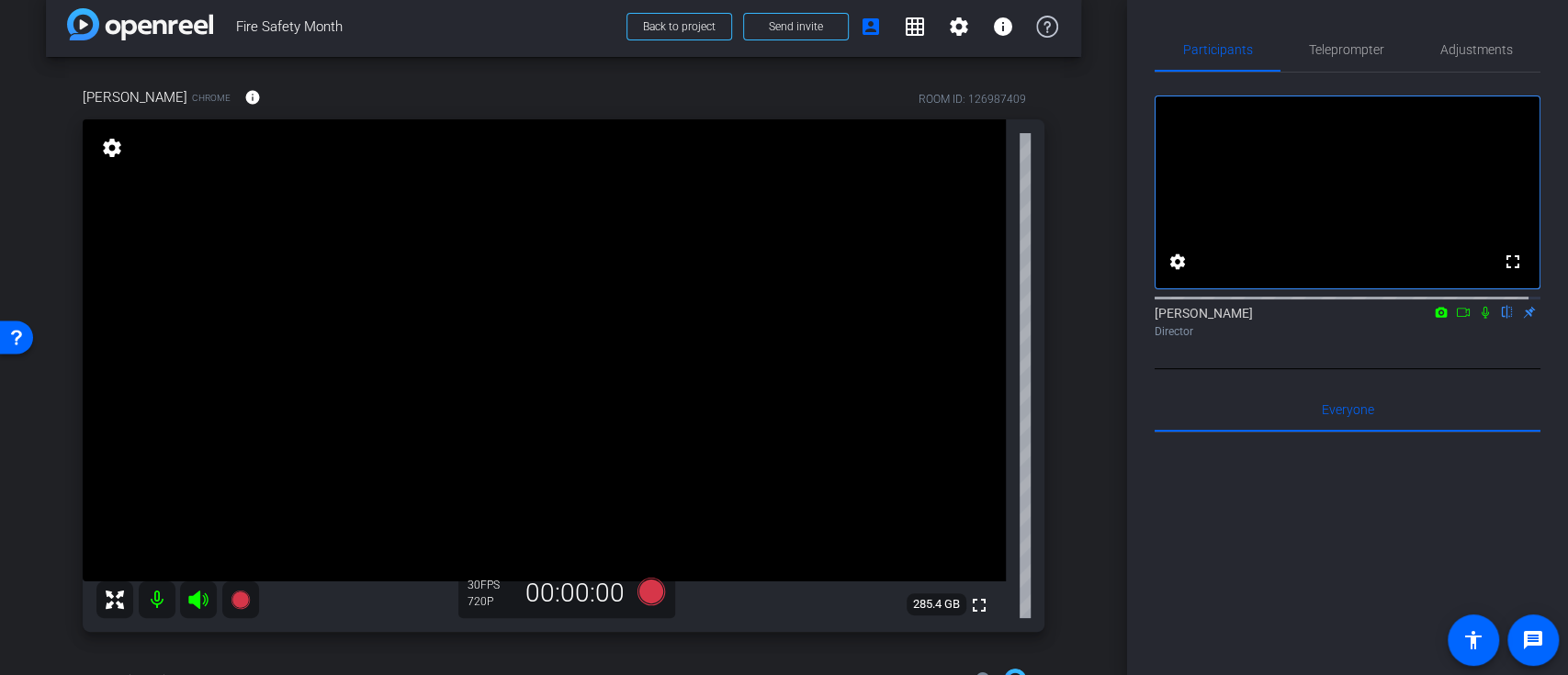
scroll to position [145, 0]
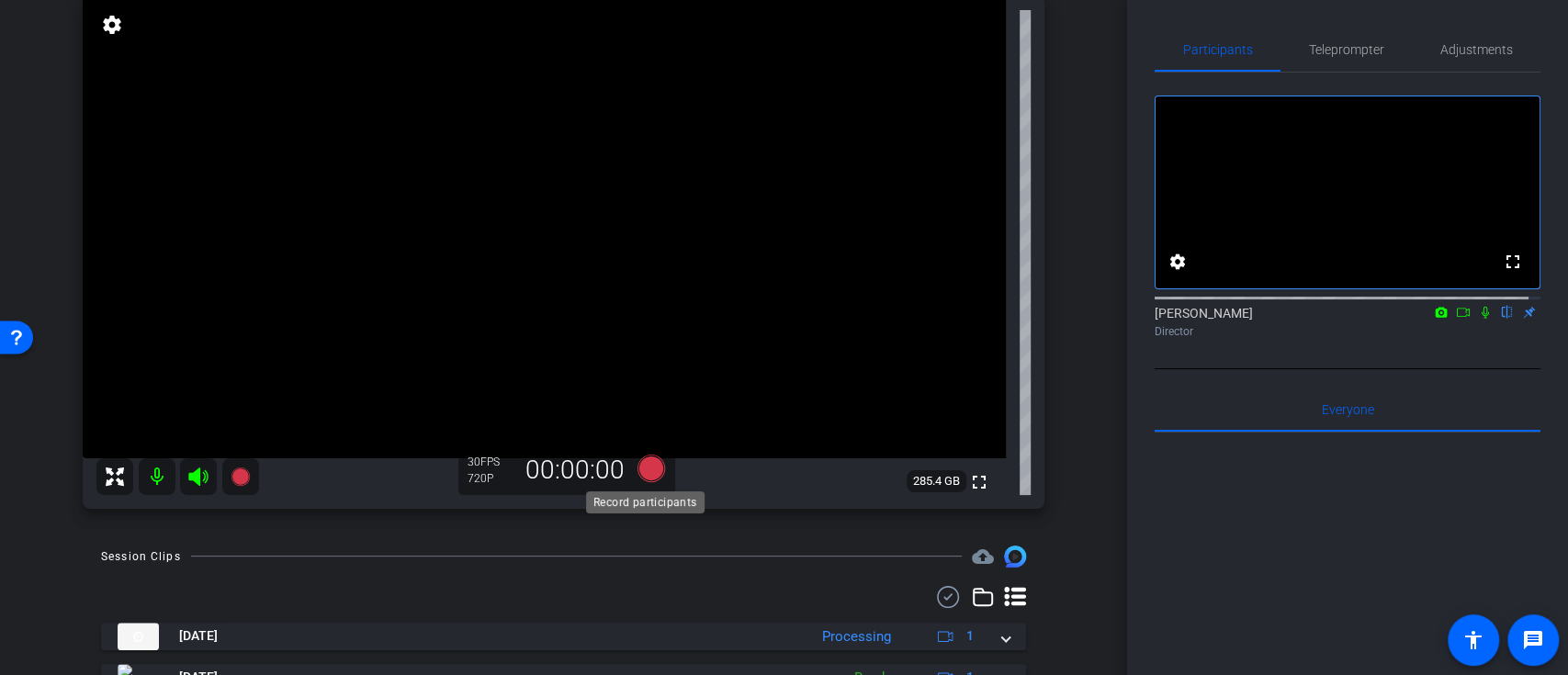
click at [640, 465] on icon at bounding box center [650, 467] width 28 height 28
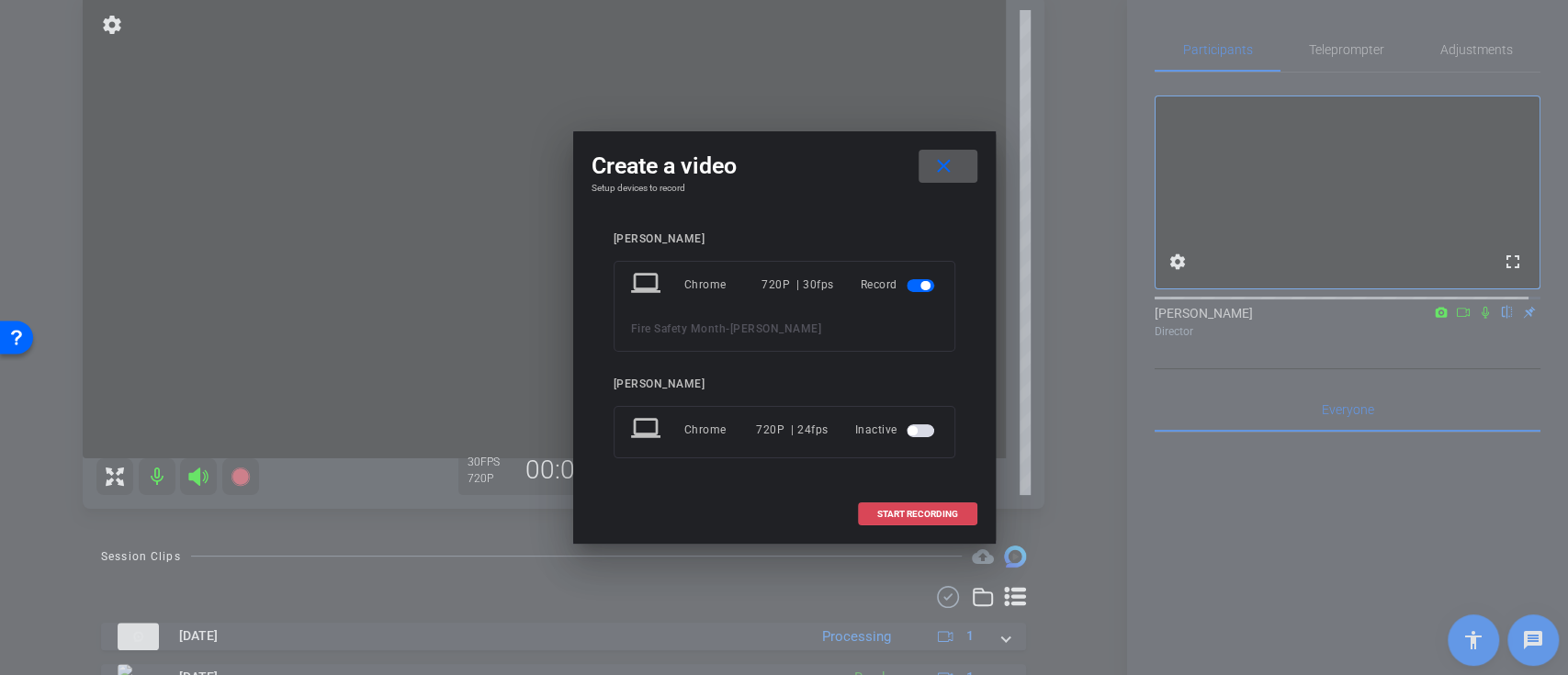
click at [868, 511] on span at bounding box center [918, 515] width 118 height 44
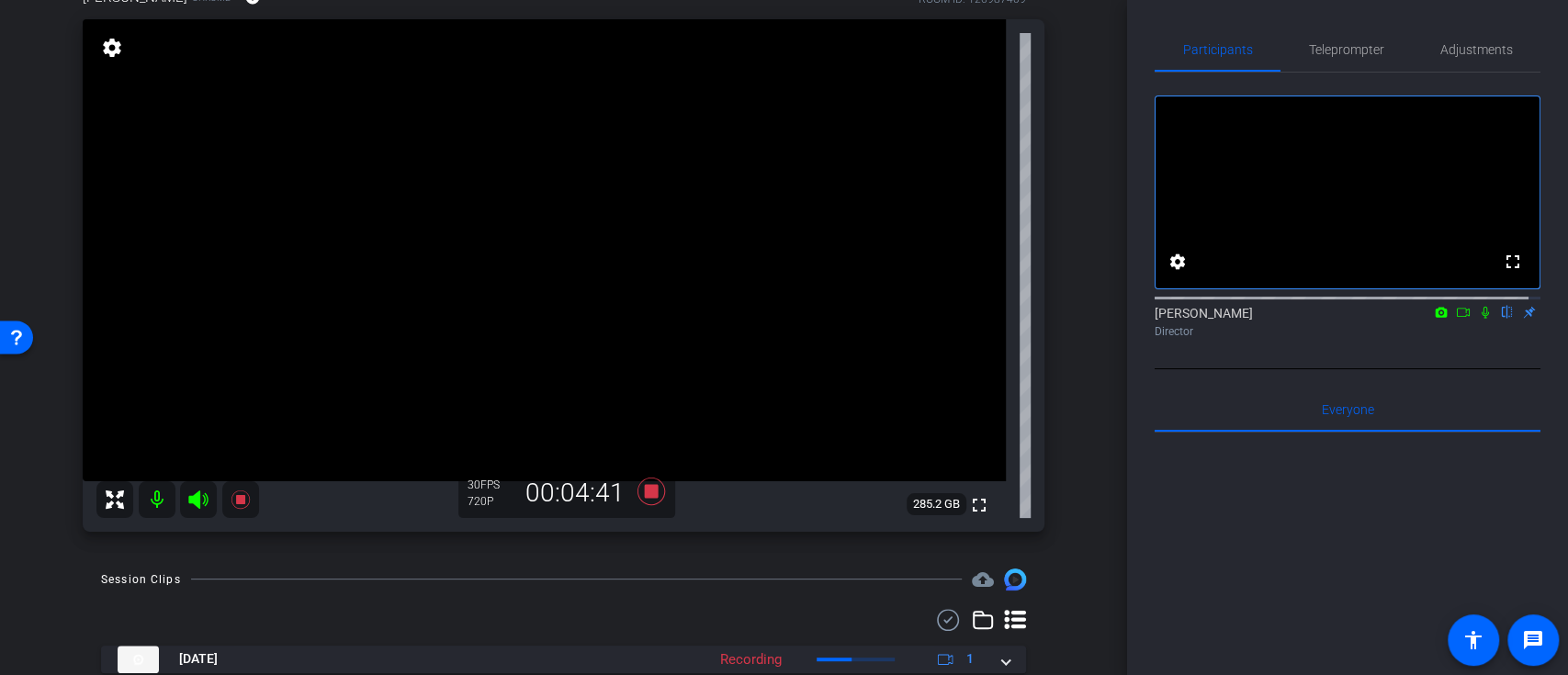
scroll to position [0, 0]
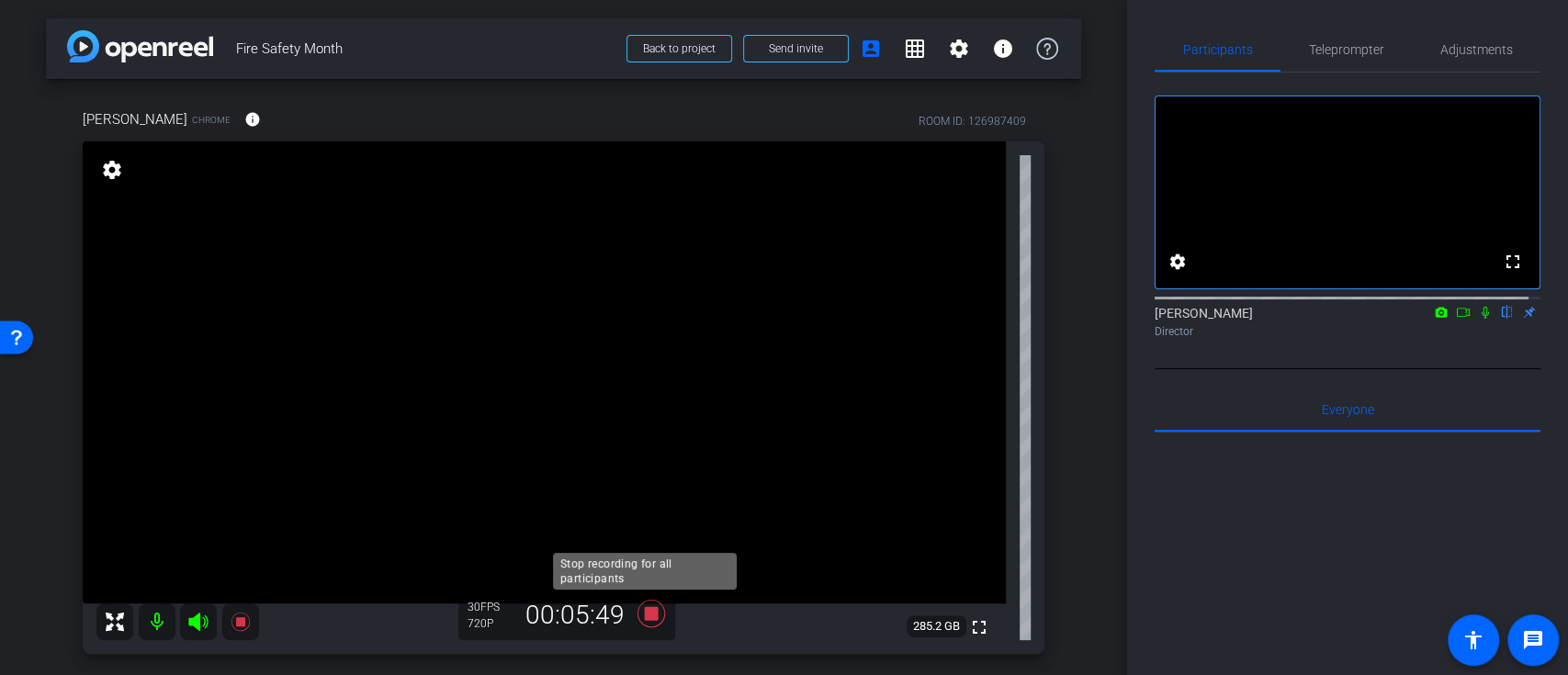
click at [643, 619] on icon at bounding box center [650, 612] width 28 height 28
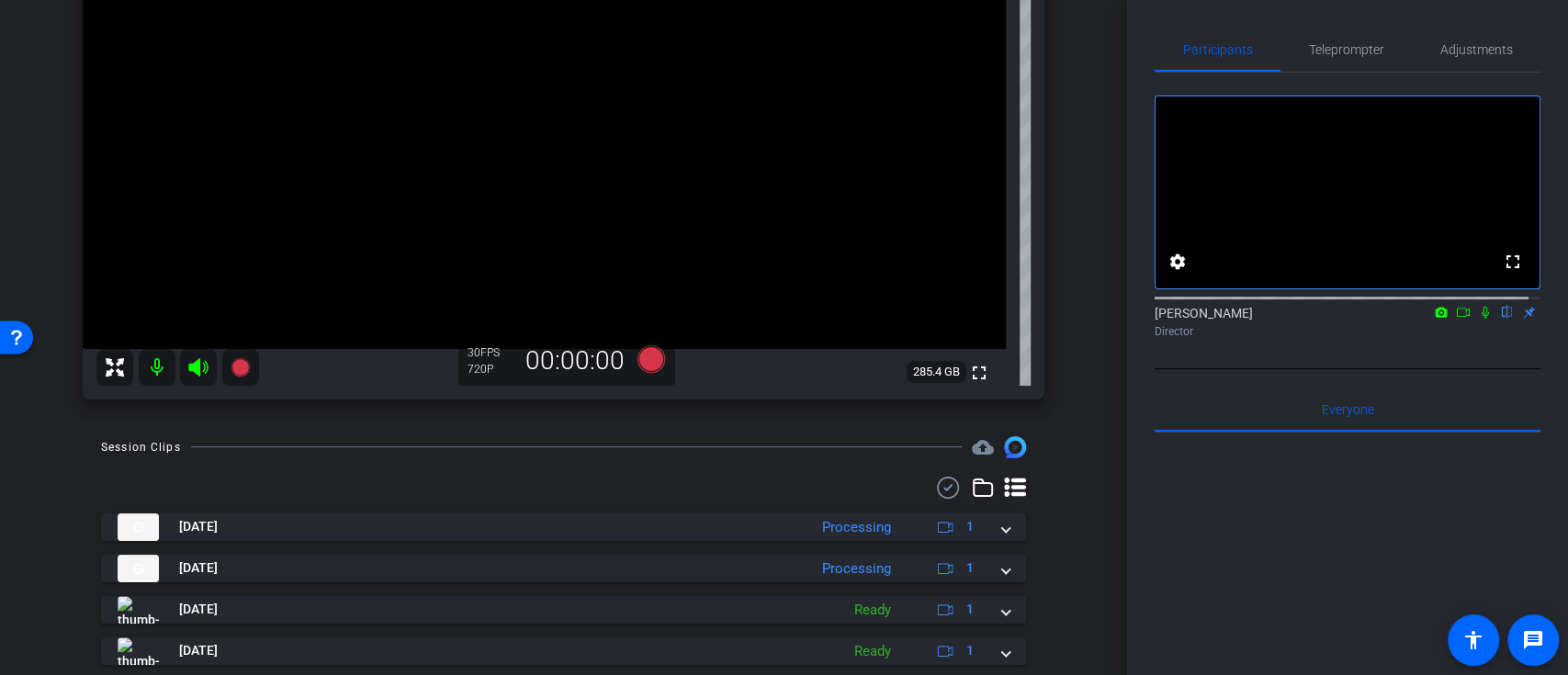
scroll to position [309, 0]
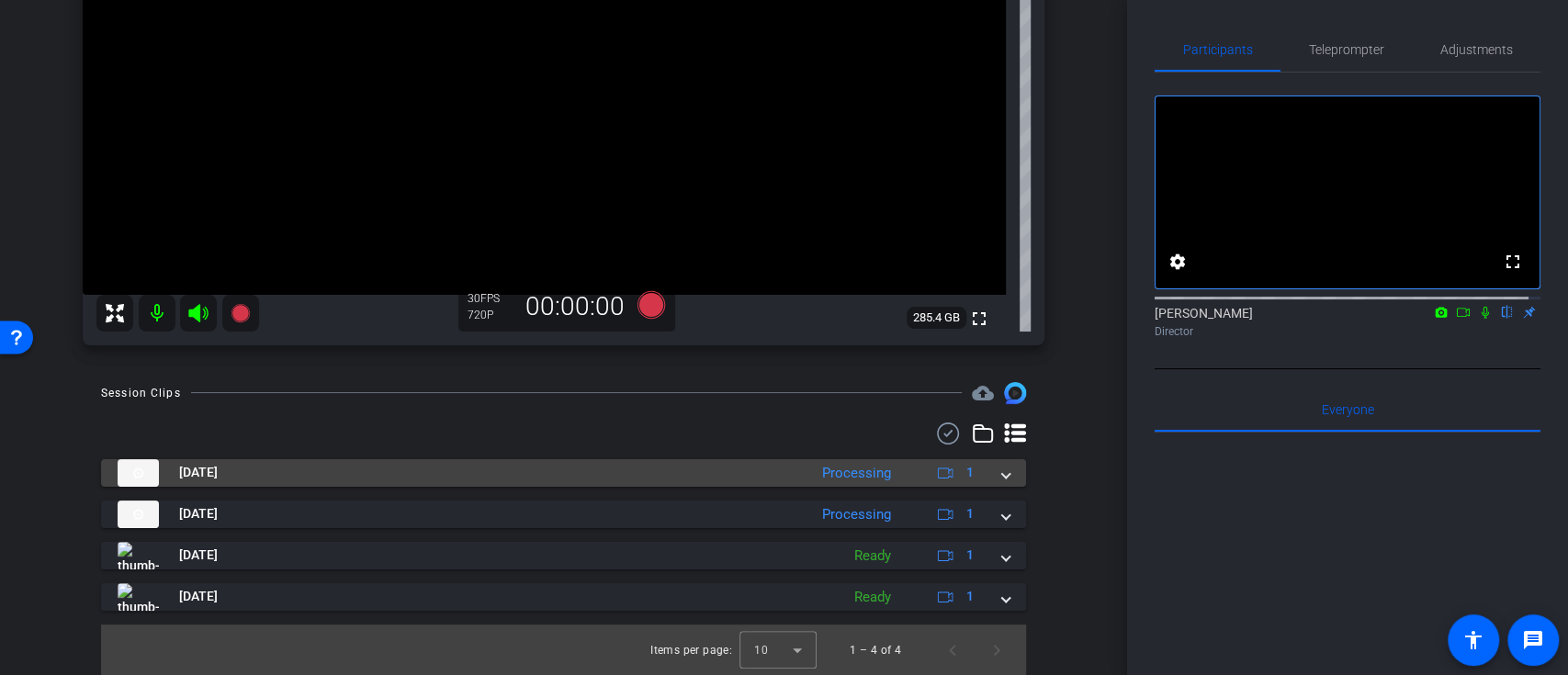
click at [1002, 471] on span at bounding box center [1006, 473] width 8 height 19
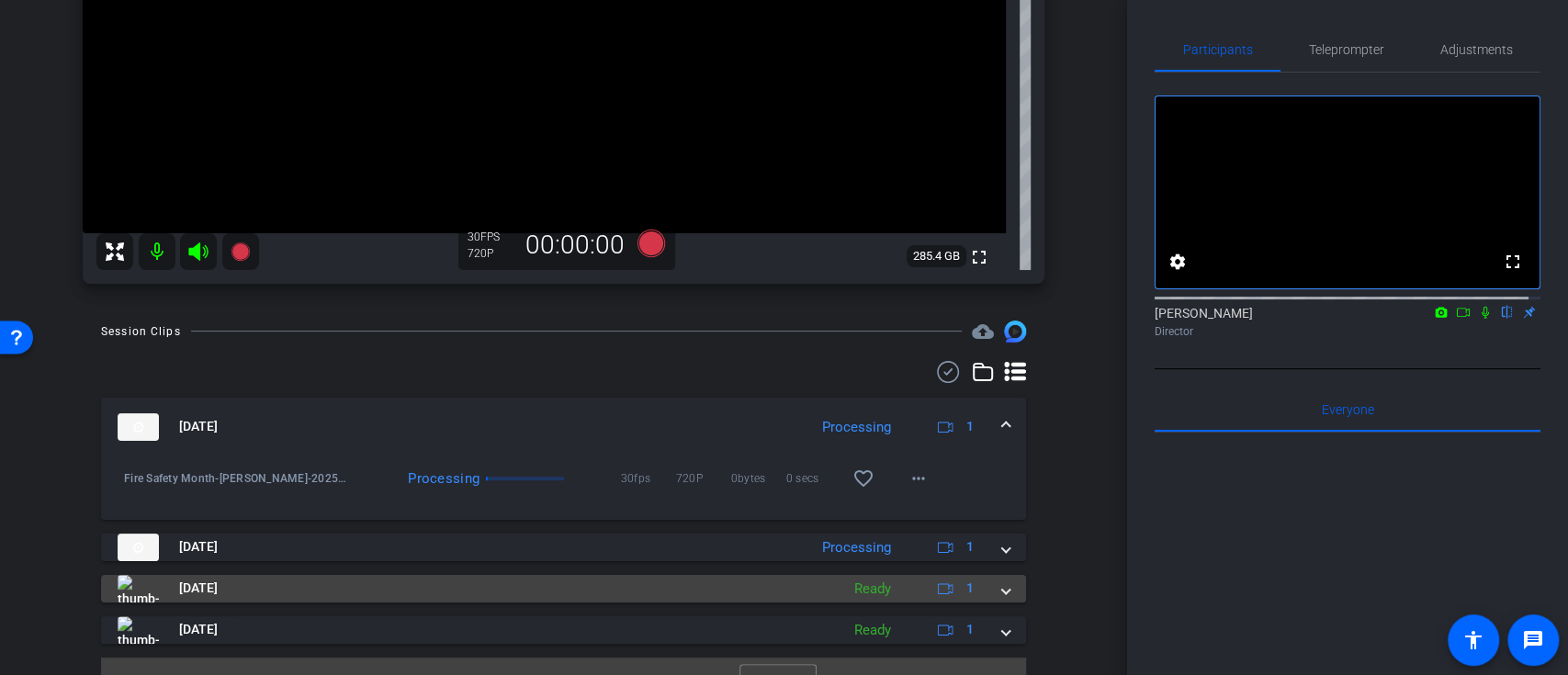
scroll to position [404, 0]
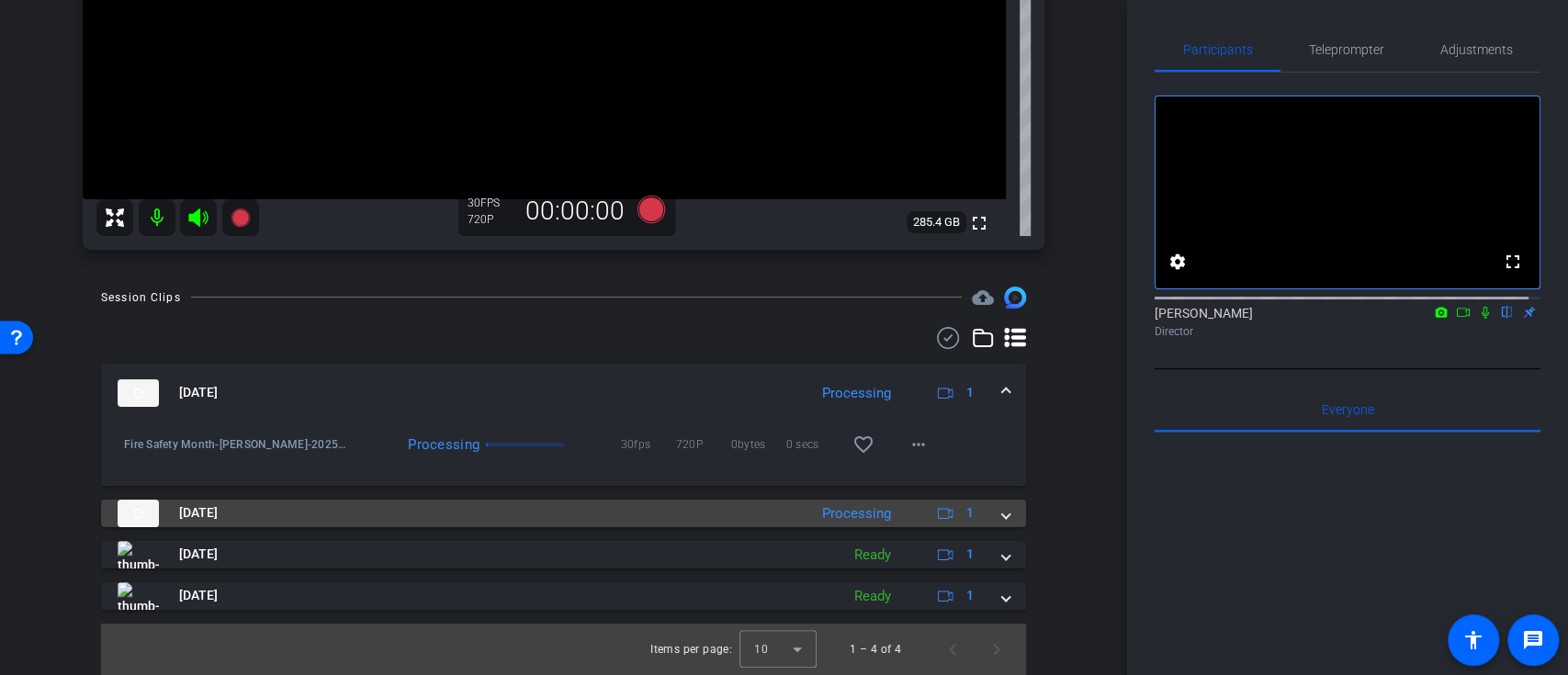
click at [998, 509] on mat-expansion-panel-header "[DATE] Processing 1" at bounding box center [563, 513] width 925 height 28
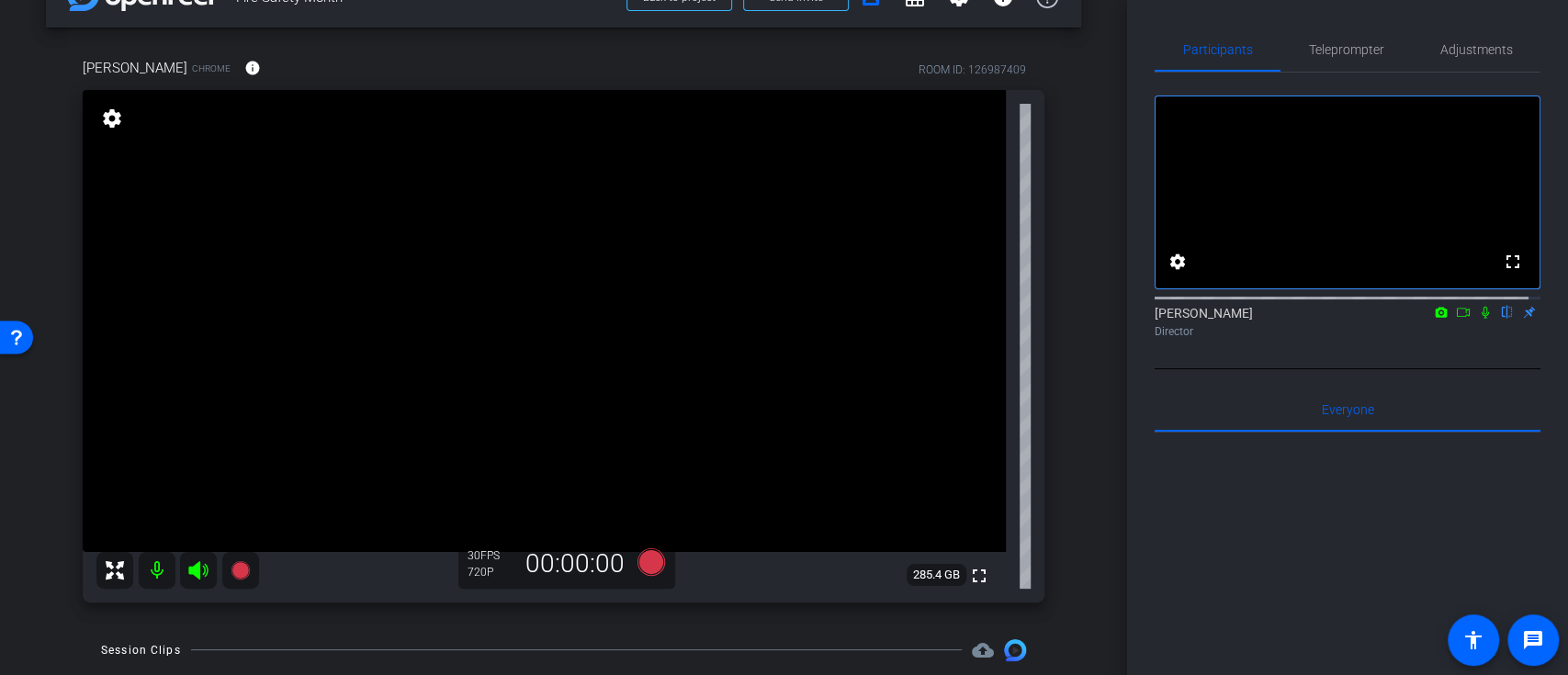
scroll to position [122, 0]
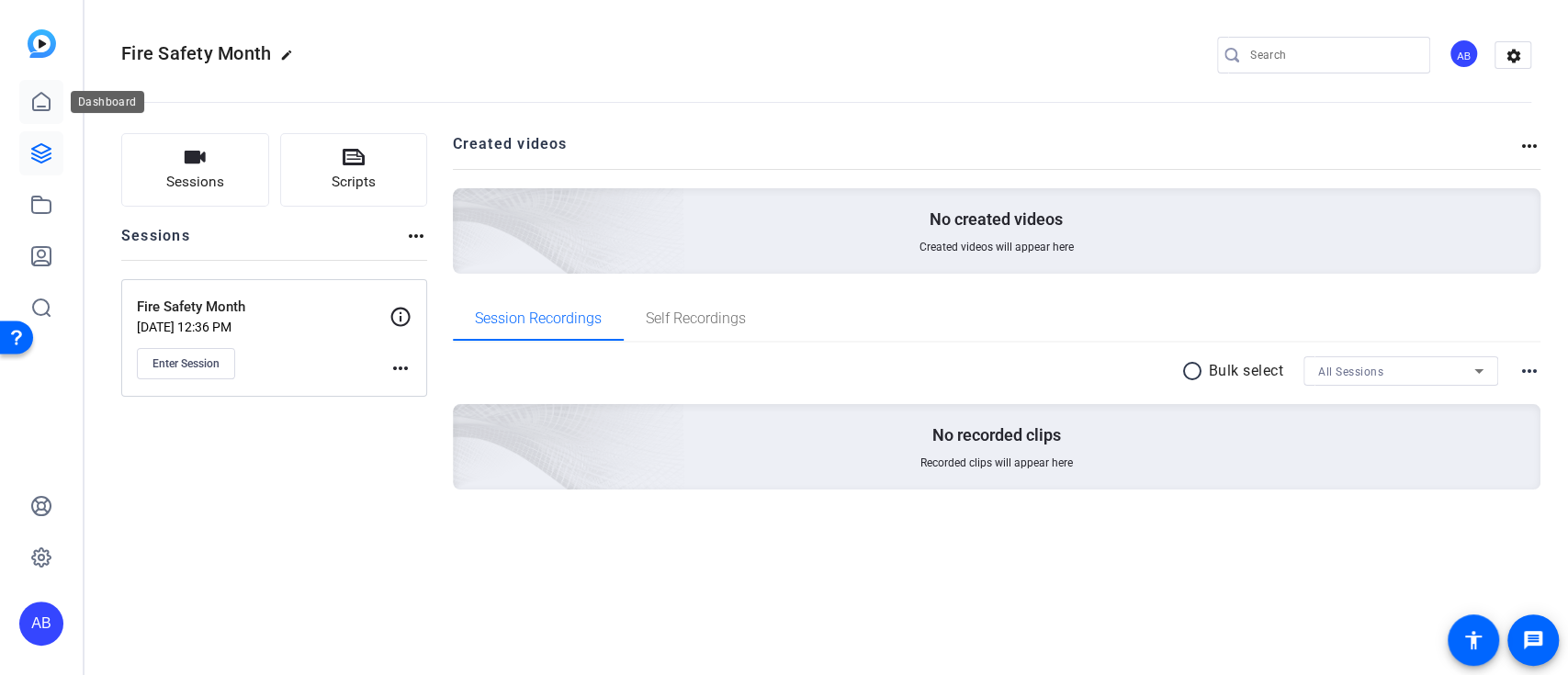
click at [37, 100] on icon at bounding box center [41, 102] width 22 height 22
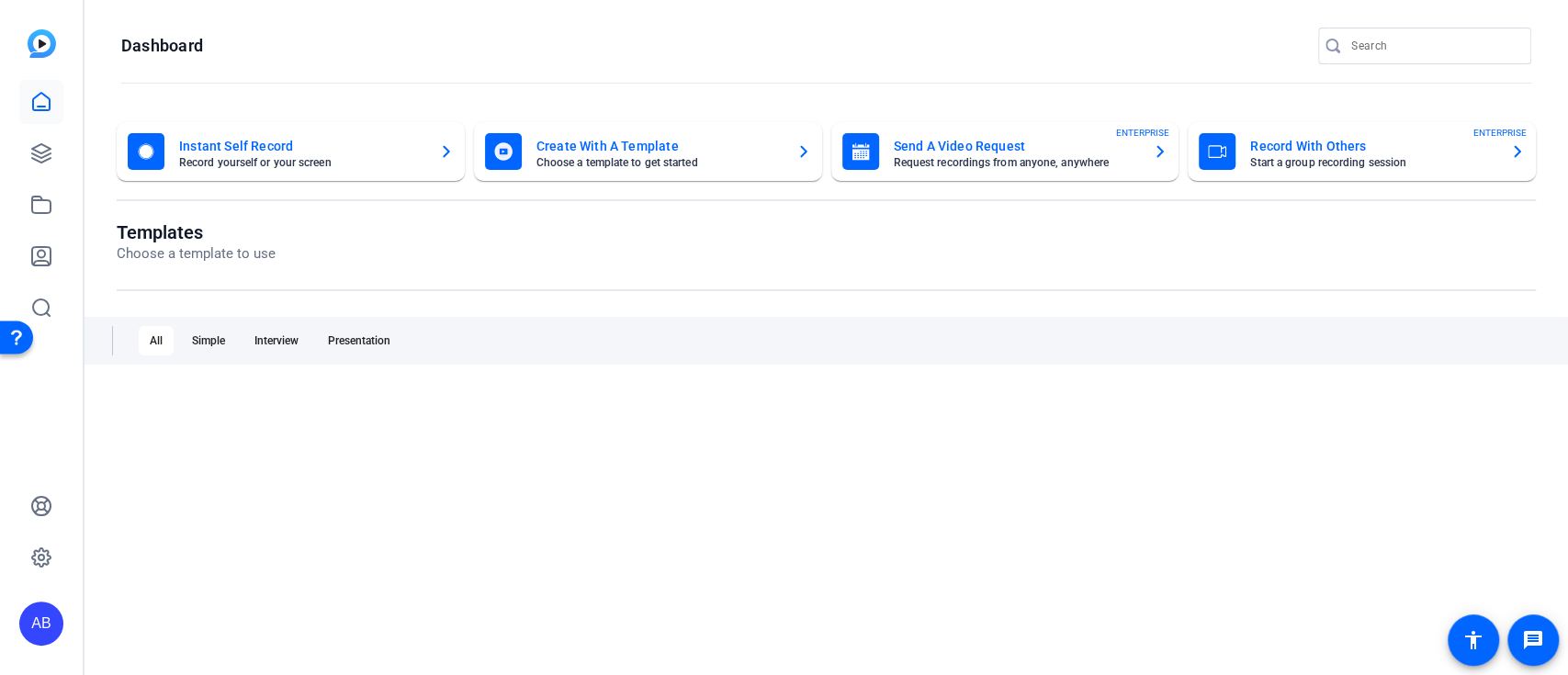
click at [966, 136] on mat-card-title "Send A Video Request" at bounding box center [1017, 145] width 245 height 22
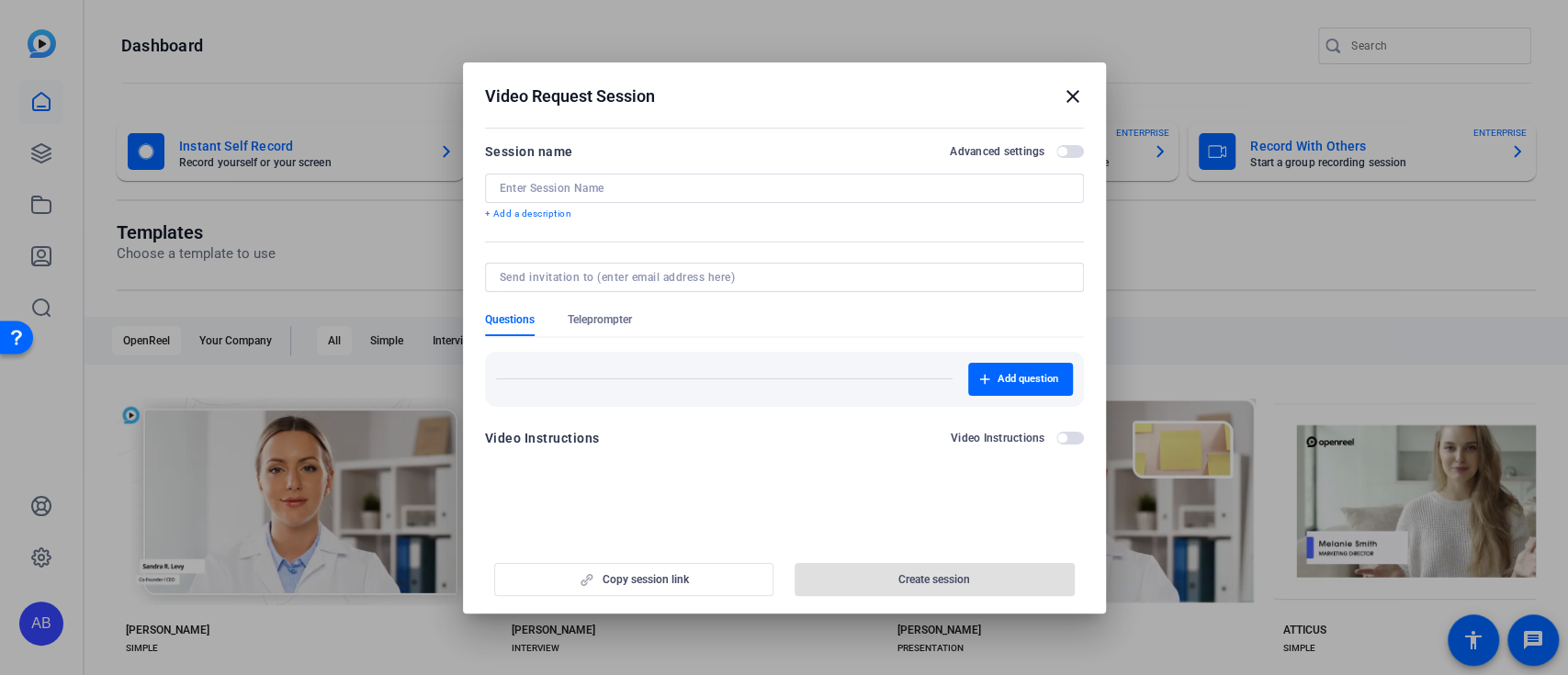
click at [605, 187] on input at bounding box center [784, 188] width 569 height 14
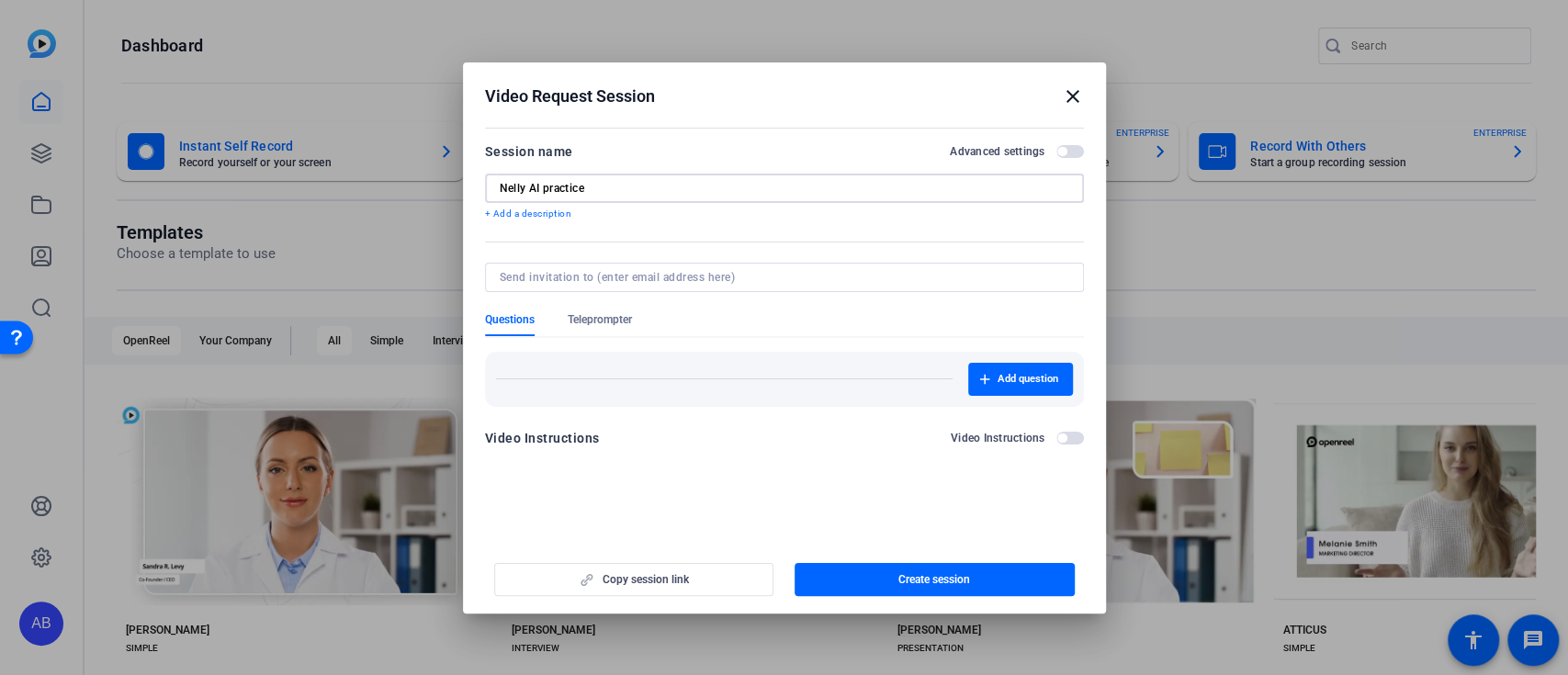
type input "Nelly AI practice"
click at [687, 272] on input at bounding box center [780, 277] width 562 height 14
click at [598, 275] on input at bounding box center [780, 277] width 562 height 14
paste input "[PERSON_NAME][EMAIL_ADDRESS][PERSON_NAME][DOMAIN_NAME]"
type input "[PERSON_NAME][EMAIL_ADDRESS][PERSON_NAME][DOMAIN_NAME]"
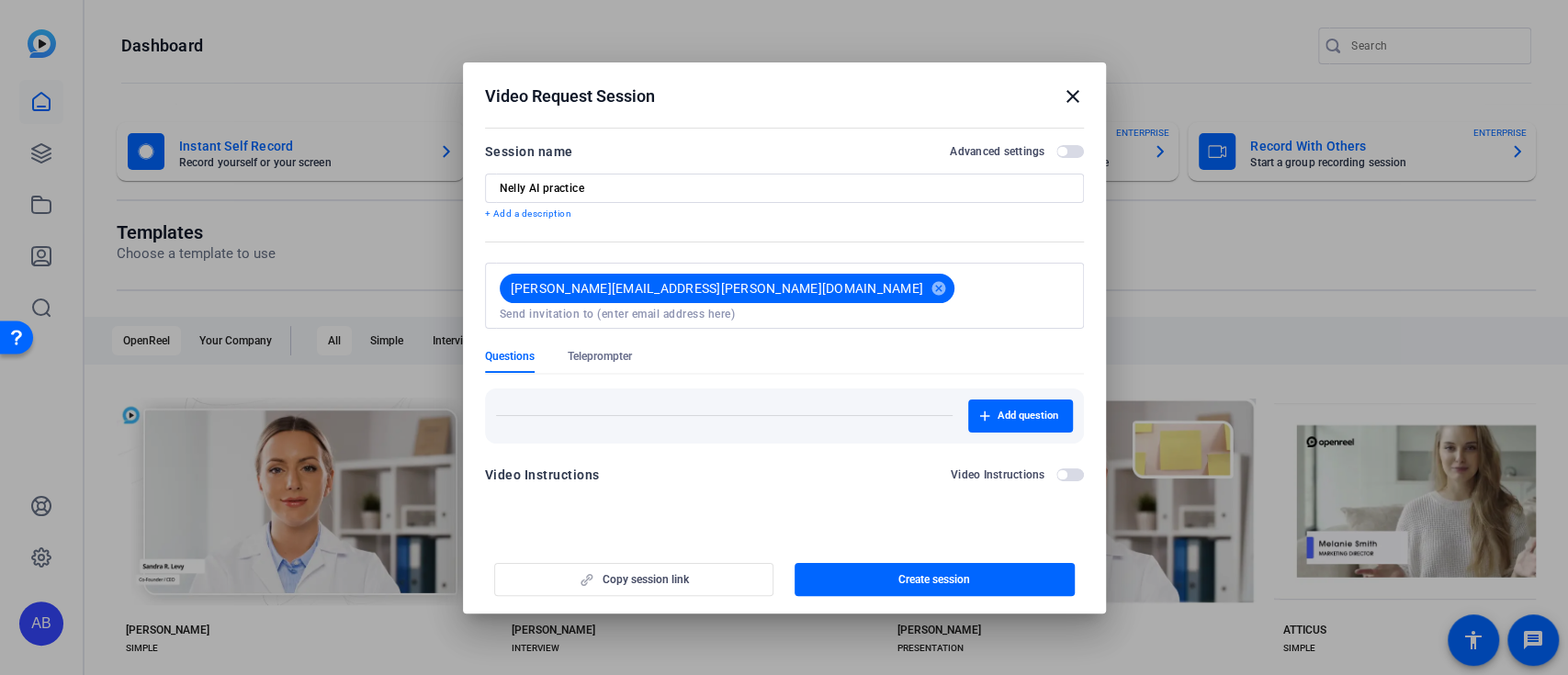
click at [860, 375] on div "Add question" at bounding box center [784, 409] width 599 height 69
click at [849, 349] on div "Questions Teleprompter" at bounding box center [784, 361] width 599 height 24
click at [608, 349] on span "Teleprompter" at bounding box center [600, 356] width 65 height 14
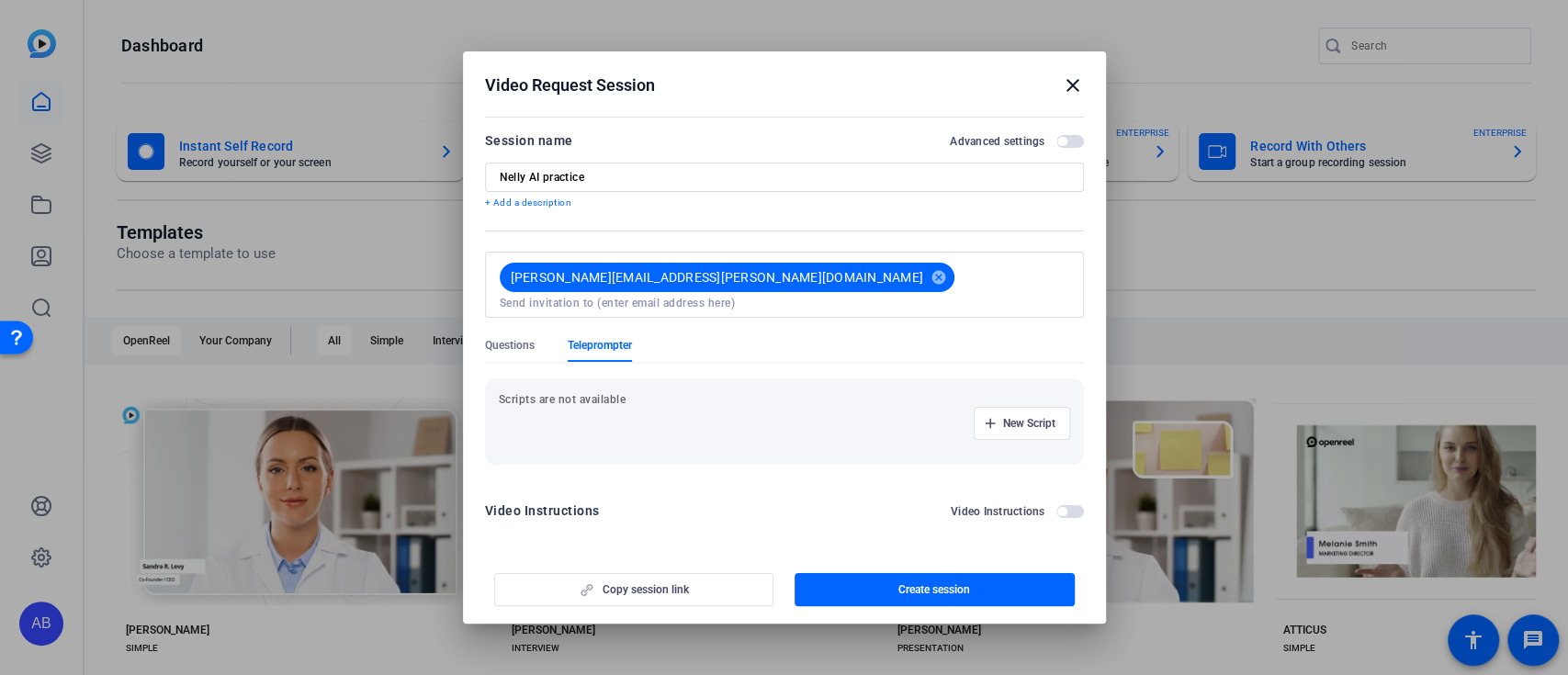
click at [627, 407] on div "New Script" at bounding box center [785, 423] width 571 height 33
click at [625, 428] on div "New Script" at bounding box center [785, 423] width 571 height 33
click at [682, 407] on div "New Script" at bounding box center [785, 423] width 571 height 33
click at [594, 407] on div "New Script" at bounding box center [785, 423] width 571 height 33
click at [1059, 411] on span "button" at bounding box center [1022, 423] width 95 height 44
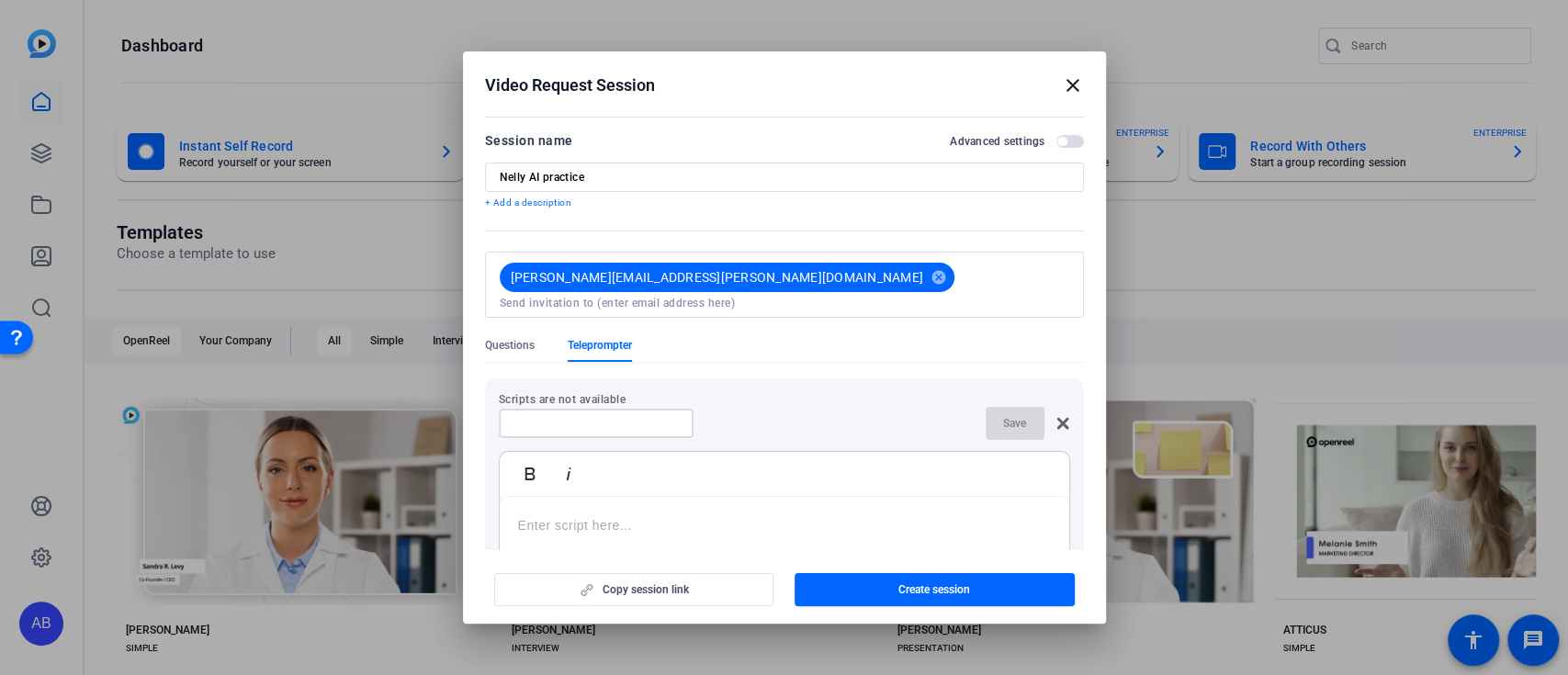
click at [595, 416] on input at bounding box center [596, 422] width 165 height 14
type input "Nelly practice"
click at [1003, 416] on span "Save" at bounding box center [1015, 422] width 23 height 14
click at [632, 531] on div at bounding box center [784, 612] width 569 height 230
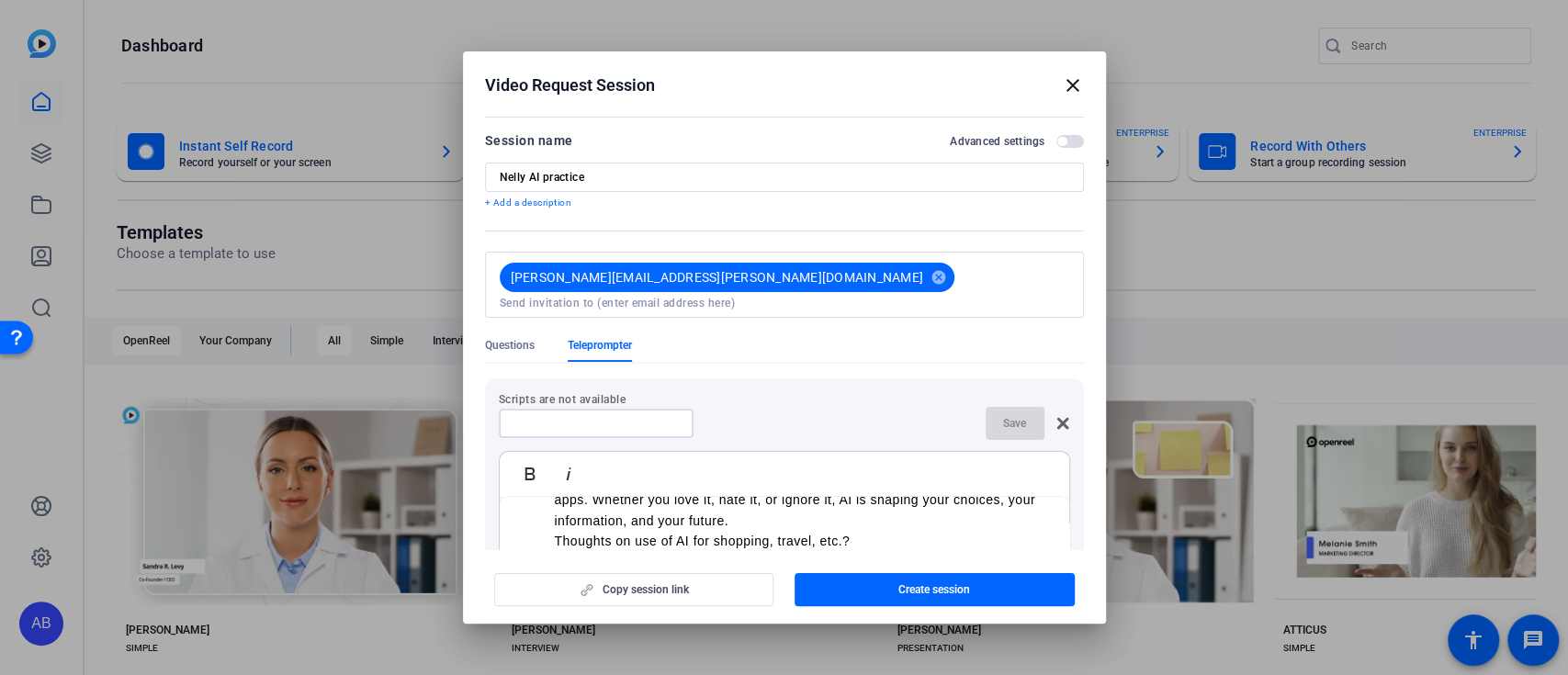
click at [570, 416] on input at bounding box center [596, 422] width 165 height 14
type input "Nelly practice"
click at [985, 410] on span "button" at bounding box center [1015, 423] width 59 height 44
click at [987, 581] on span "button" at bounding box center [934, 590] width 280 height 44
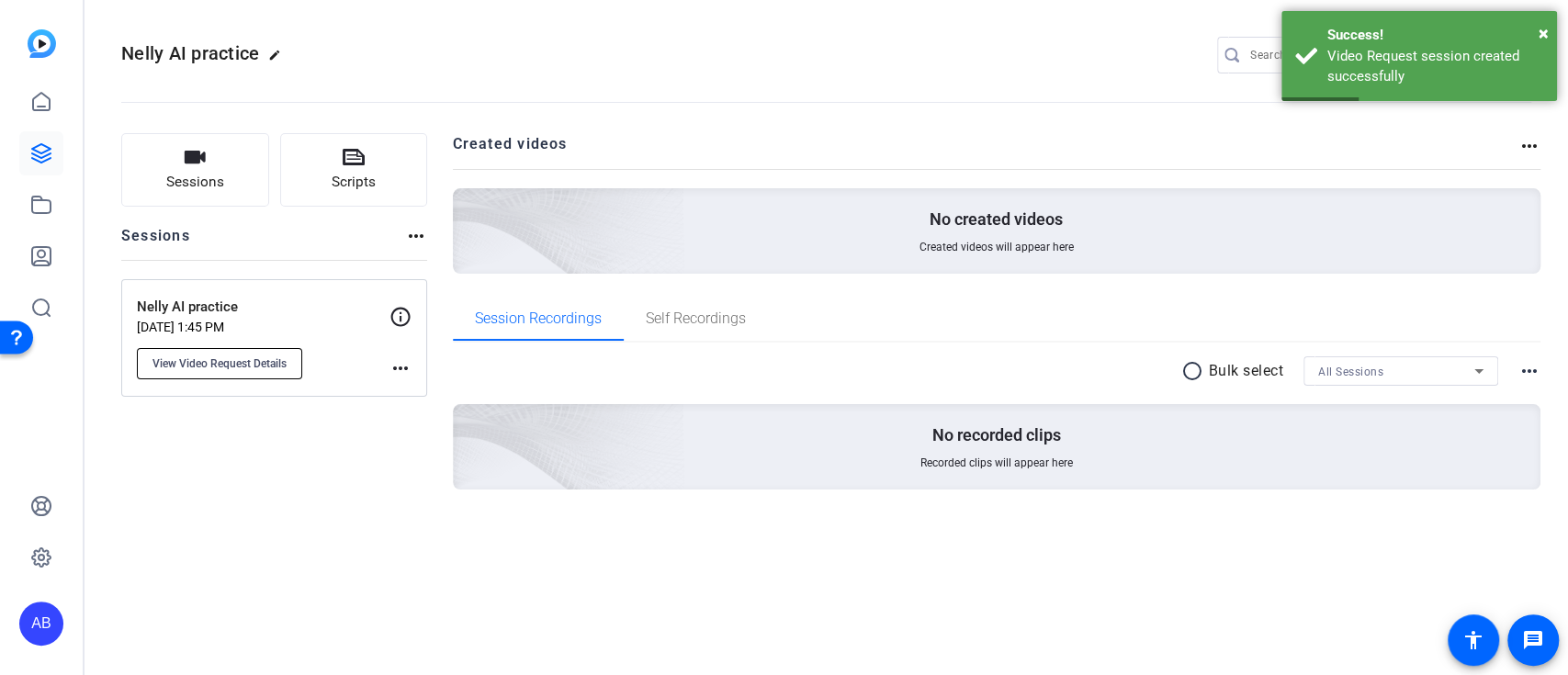
click at [263, 368] on span "View Video Request Details" at bounding box center [219, 364] width 134 height 14
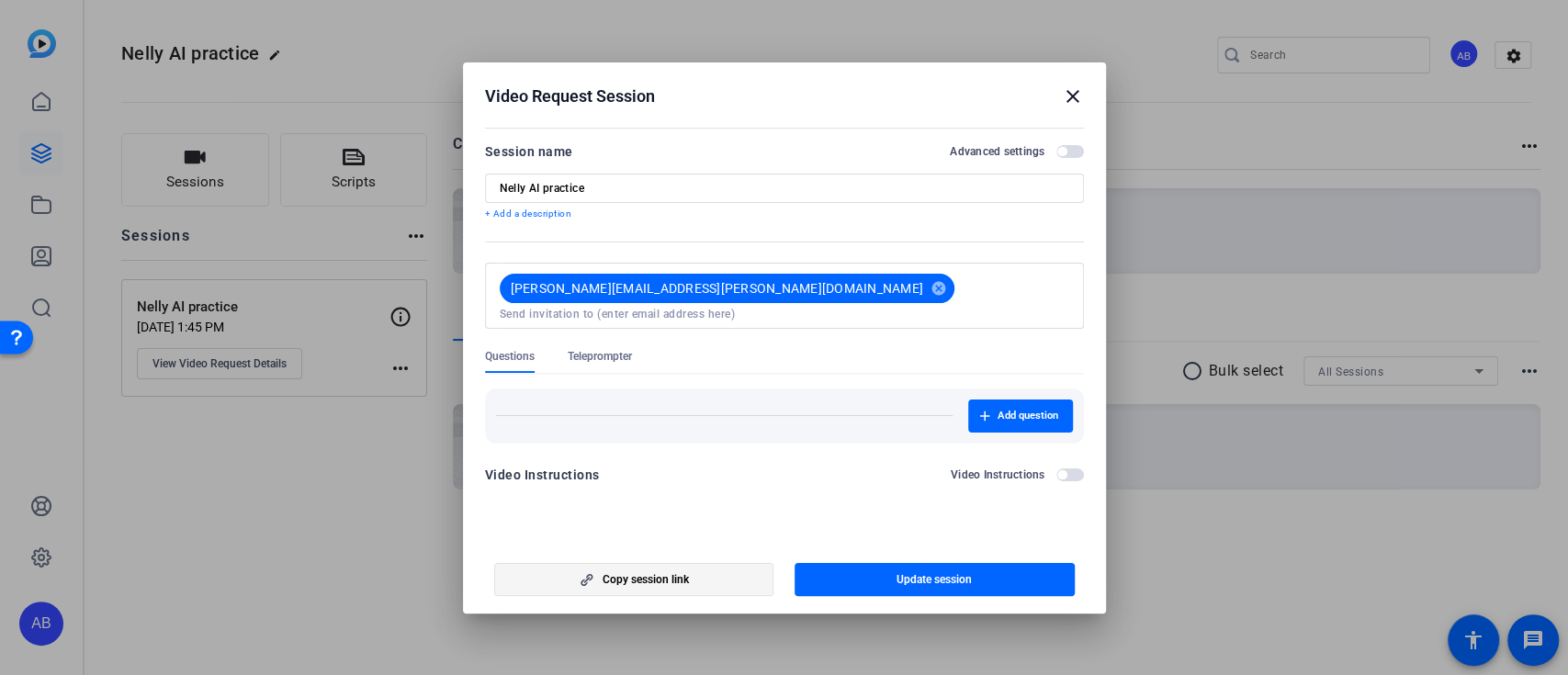
click at [689, 572] on span "button" at bounding box center [634, 579] width 278 height 44
click at [833, 388] on div "Add question" at bounding box center [784, 416] width 599 height 55
click at [604, 349] on span "Teleprompter" at bounding box center [600, 356] width 65 height 14
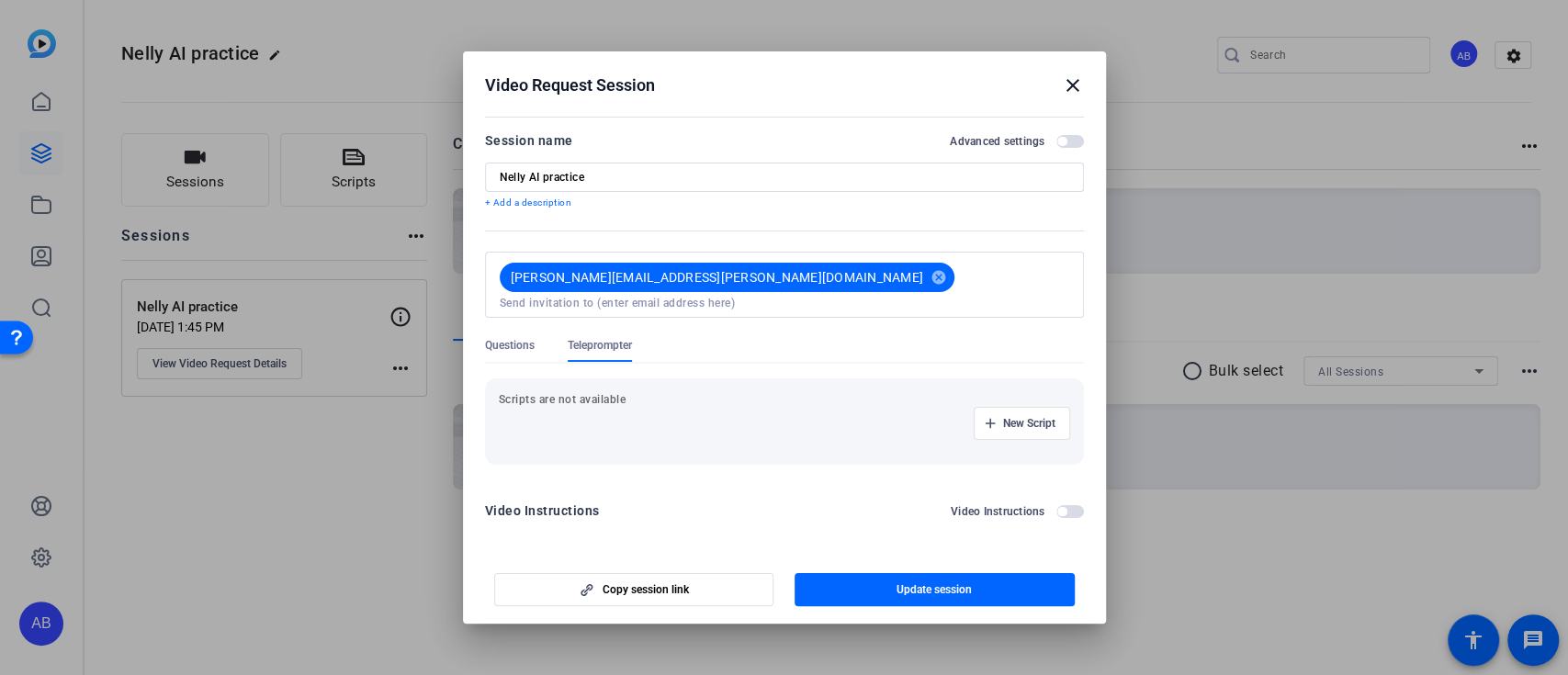
click at [669, 392] on p "Scripts are not available" at bounding box center [785, 399] width 571 height 14
click at [669, 408] on div "New Script" at bounding box center [785, 423] width 571 height 33
click at [989, 418] on icon "button" at bounding box center [990, 423] width 11 height 11
click at [621, 522] on div at bounding box center [784, 612] width 569 height 230
click at [643, 516] on p at bounding box center [784, 525] width 532 height 20
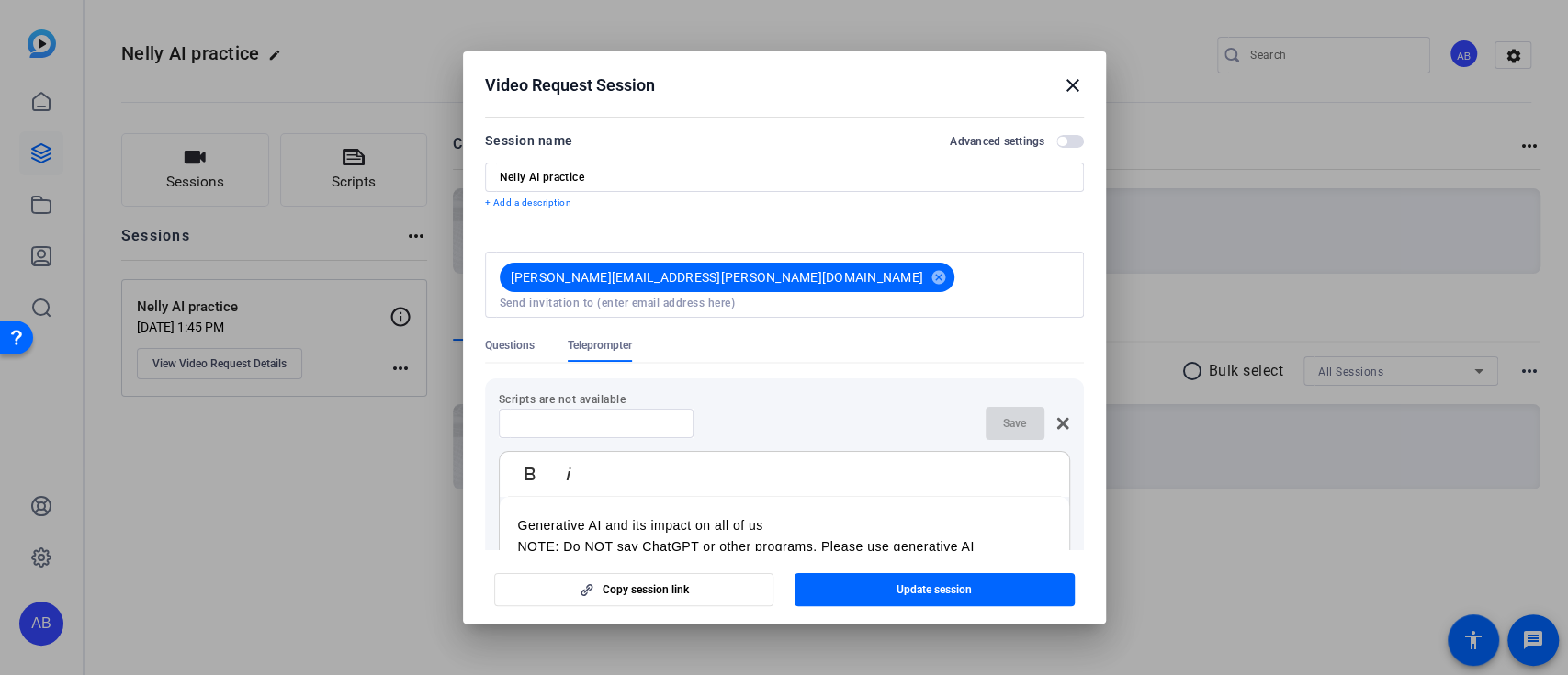
scroll to position [952, 0]
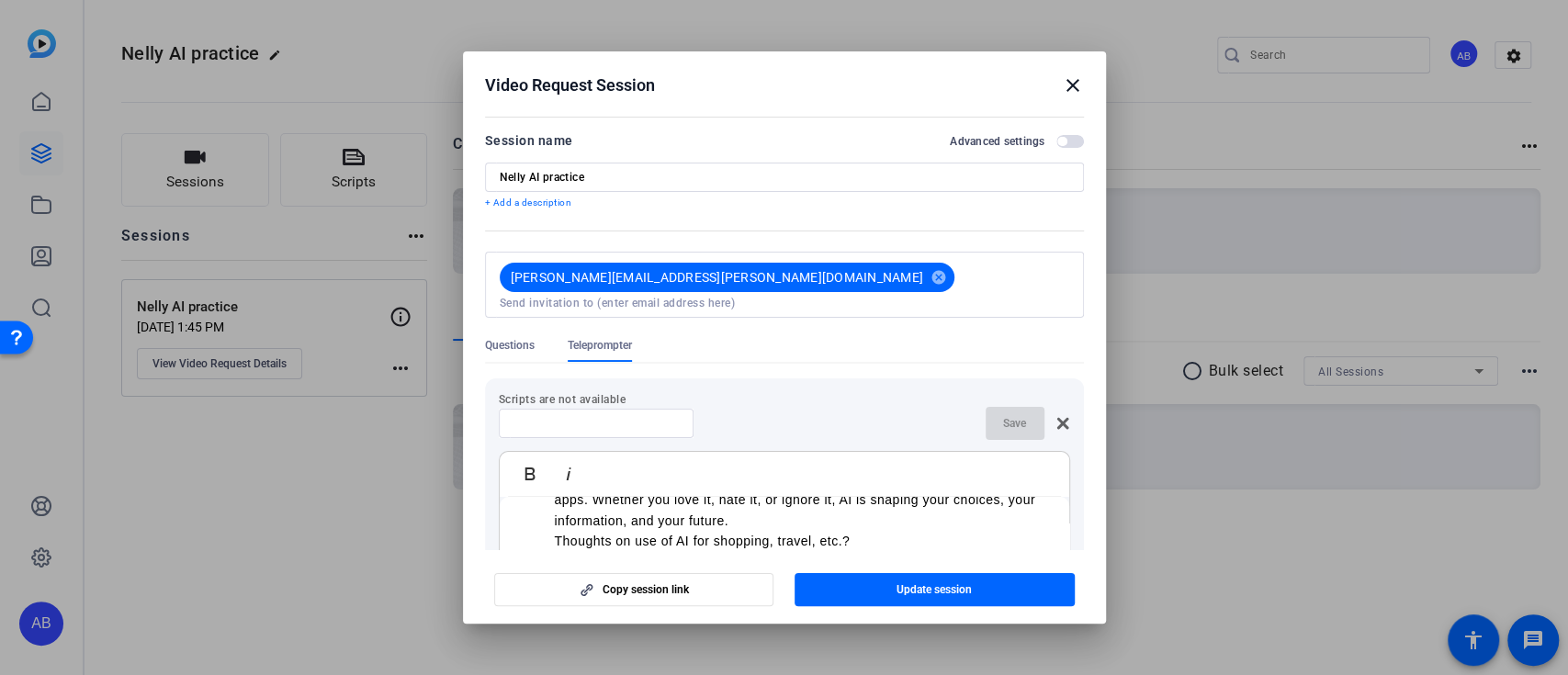
click at [593, 416] on input at bounding box center [596, 422] width 165 height 14
type input "Nelly practice"
click at [989, 402] on span "button" at bounding box center [1015, 423] width 59 height 44
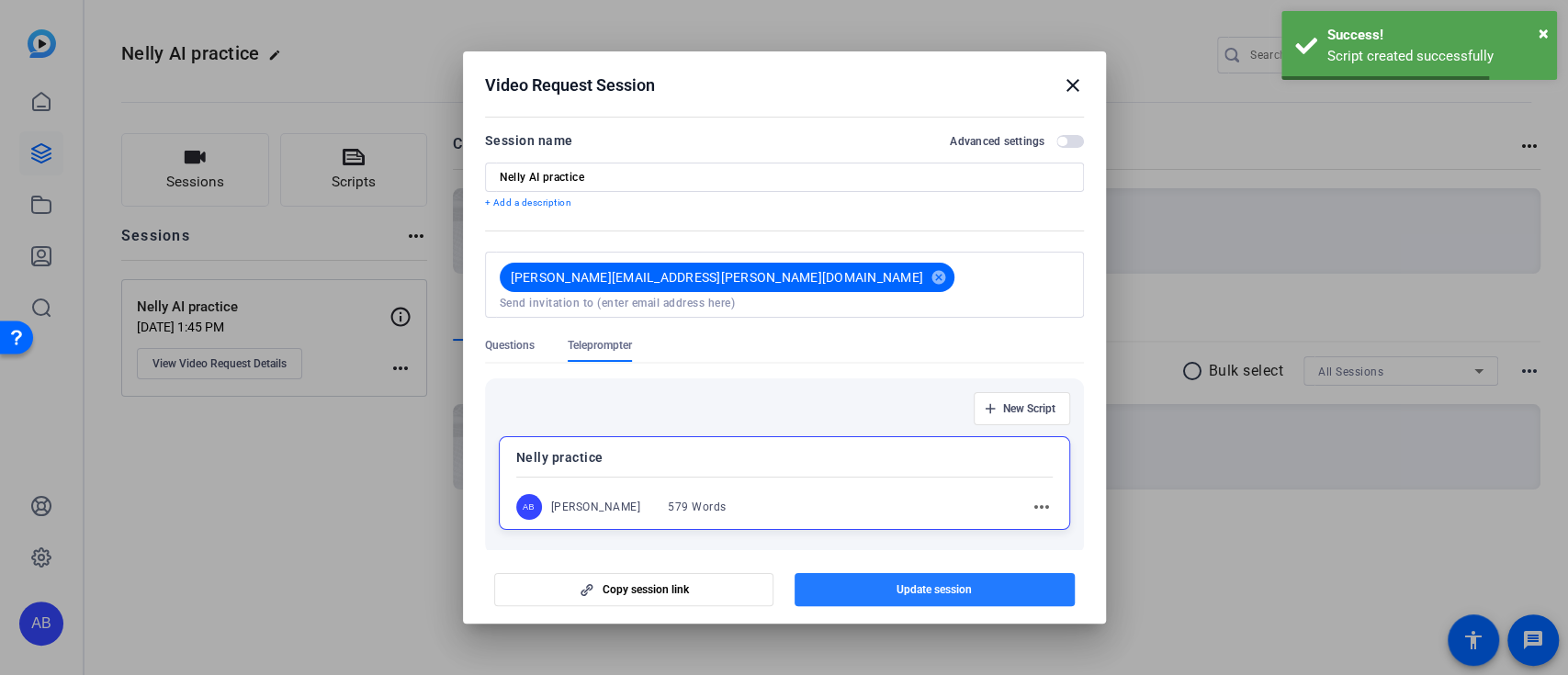
click at [940, 597] on span "button" at bounding box center [934, 590] width 280 height 44
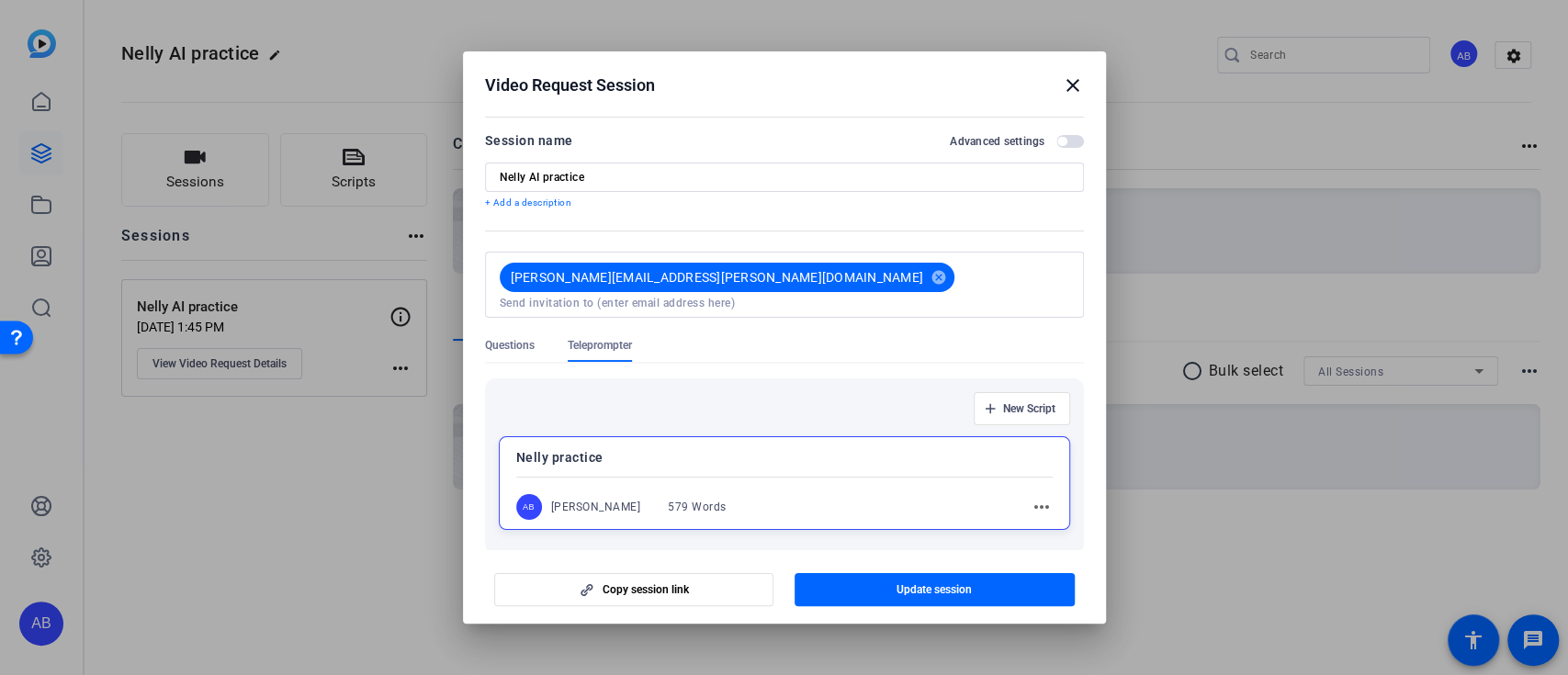
click at [1077, 84] on mat-icon "close" at bounding box center [1073, 84] width 22 height 22
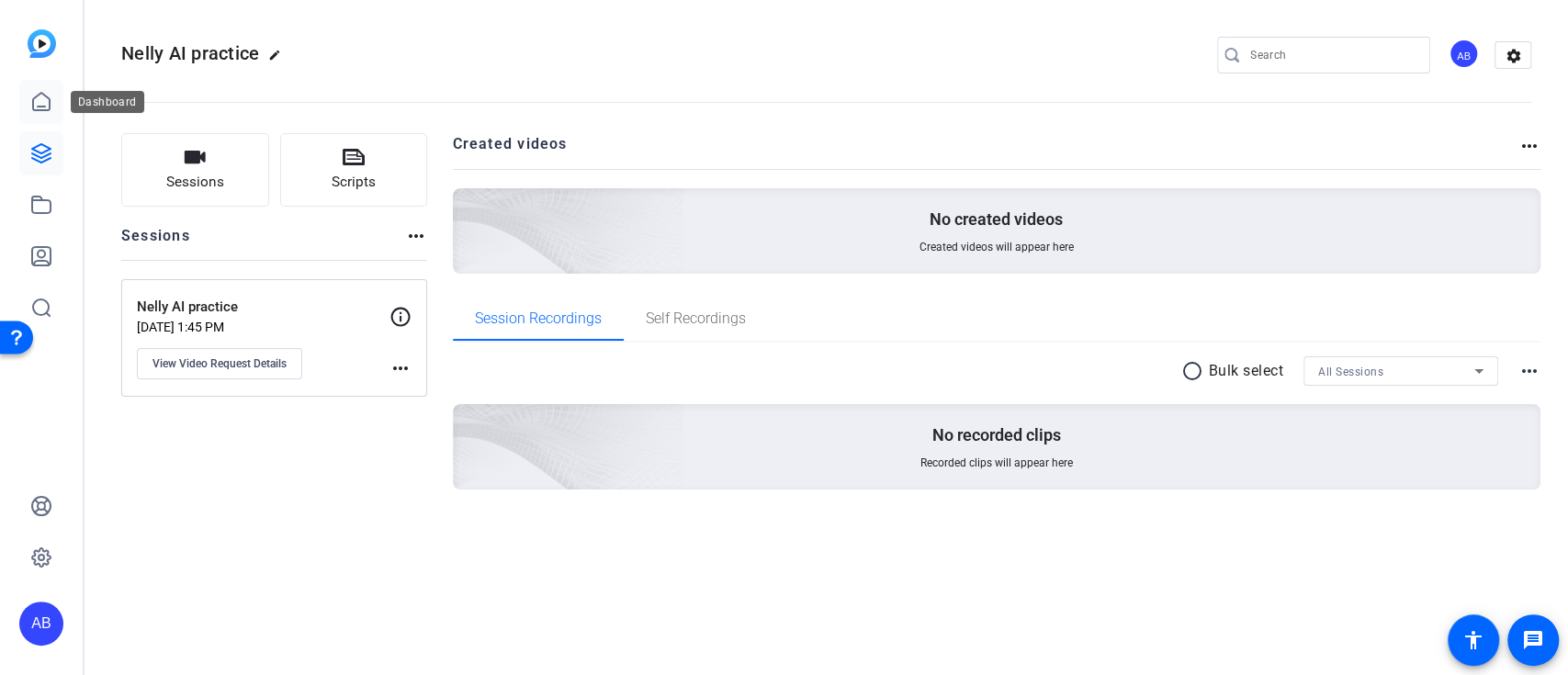
click at [42, 104] on icon at bounding box center [41, 102] width 22 height 22
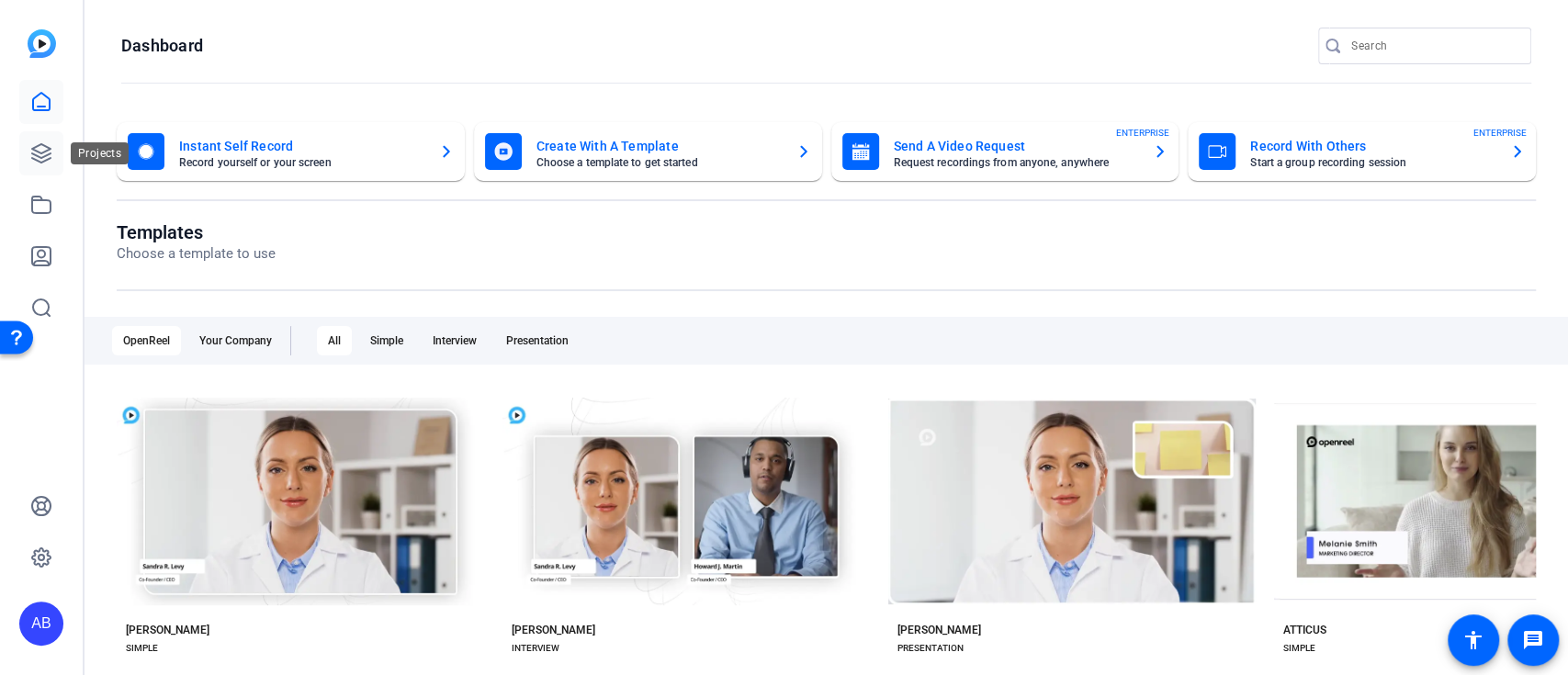
click at [37, 153] on icon at bounding box center [41, 153] width 22 height 22
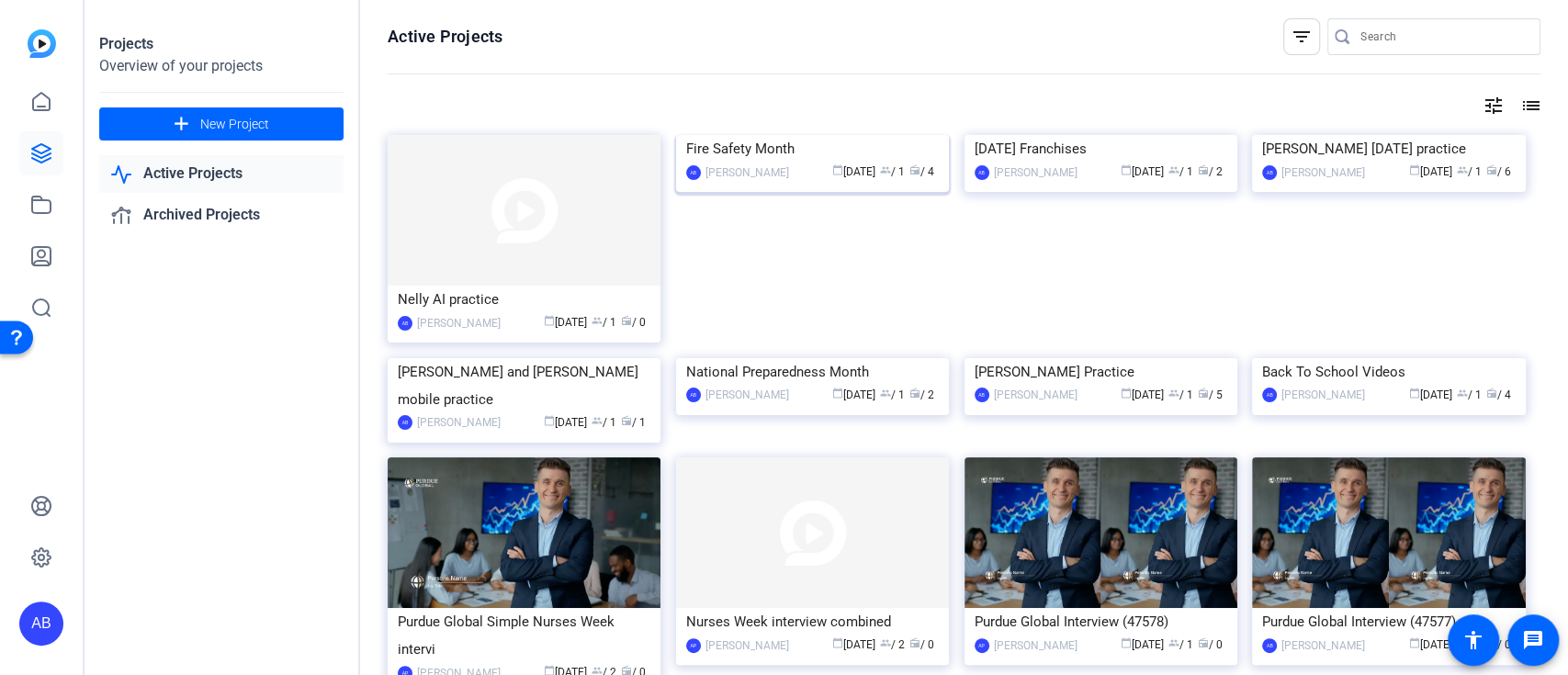
click at [815, 135] on img at bounding box center [812, 135] width 272 height 0
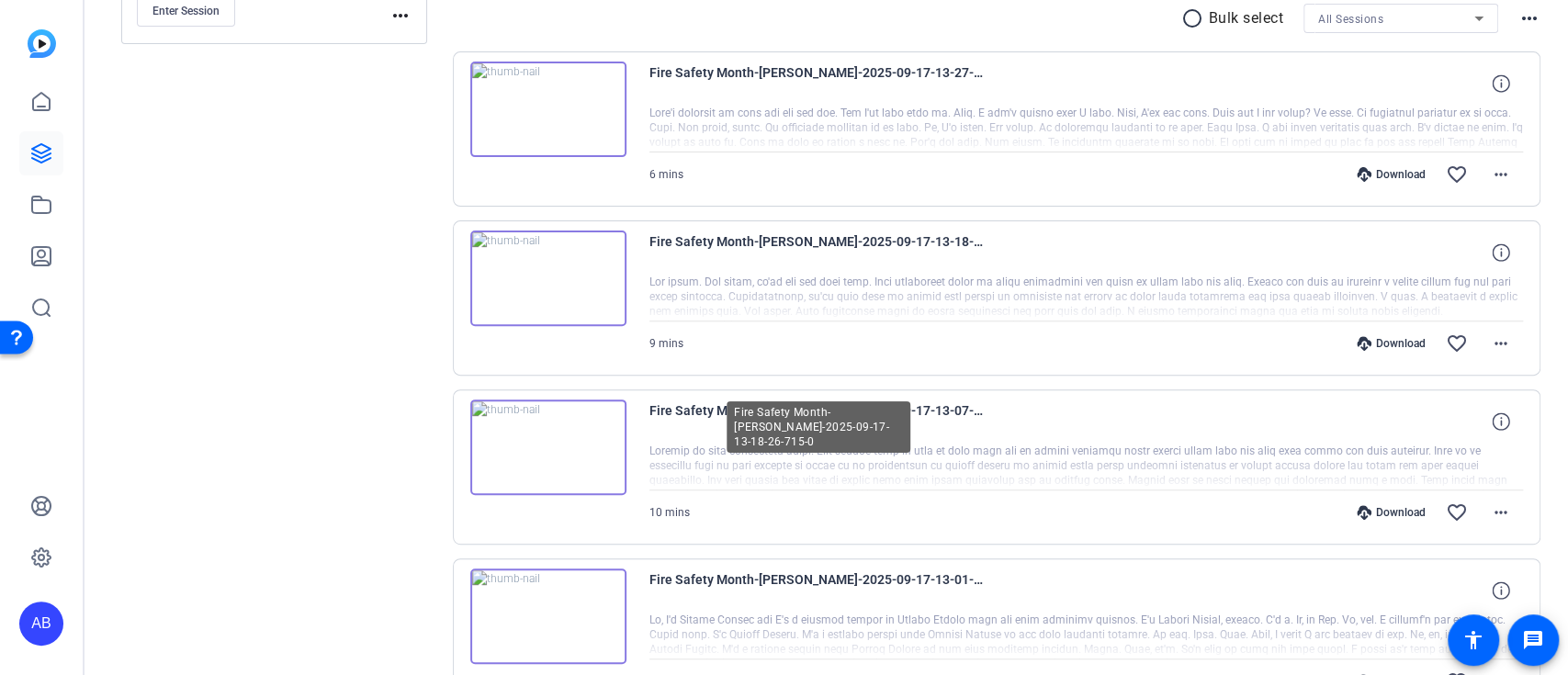
scroll to position [367, 0]
